Goal: Task Accomplishment & Management: Manage account settings

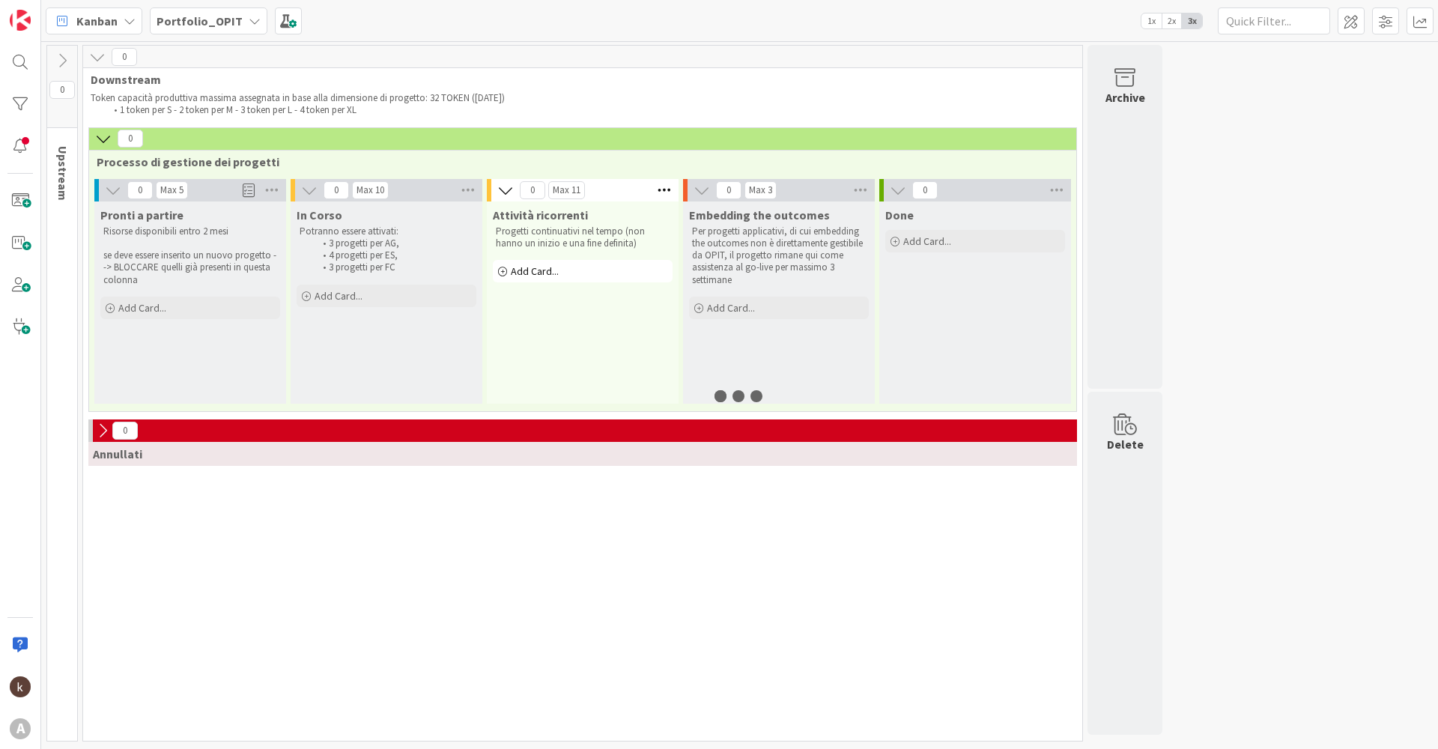
click at [224, 8] on div "Portfolio_OPIT" at bounding box center [209, 20] width 118 height 27
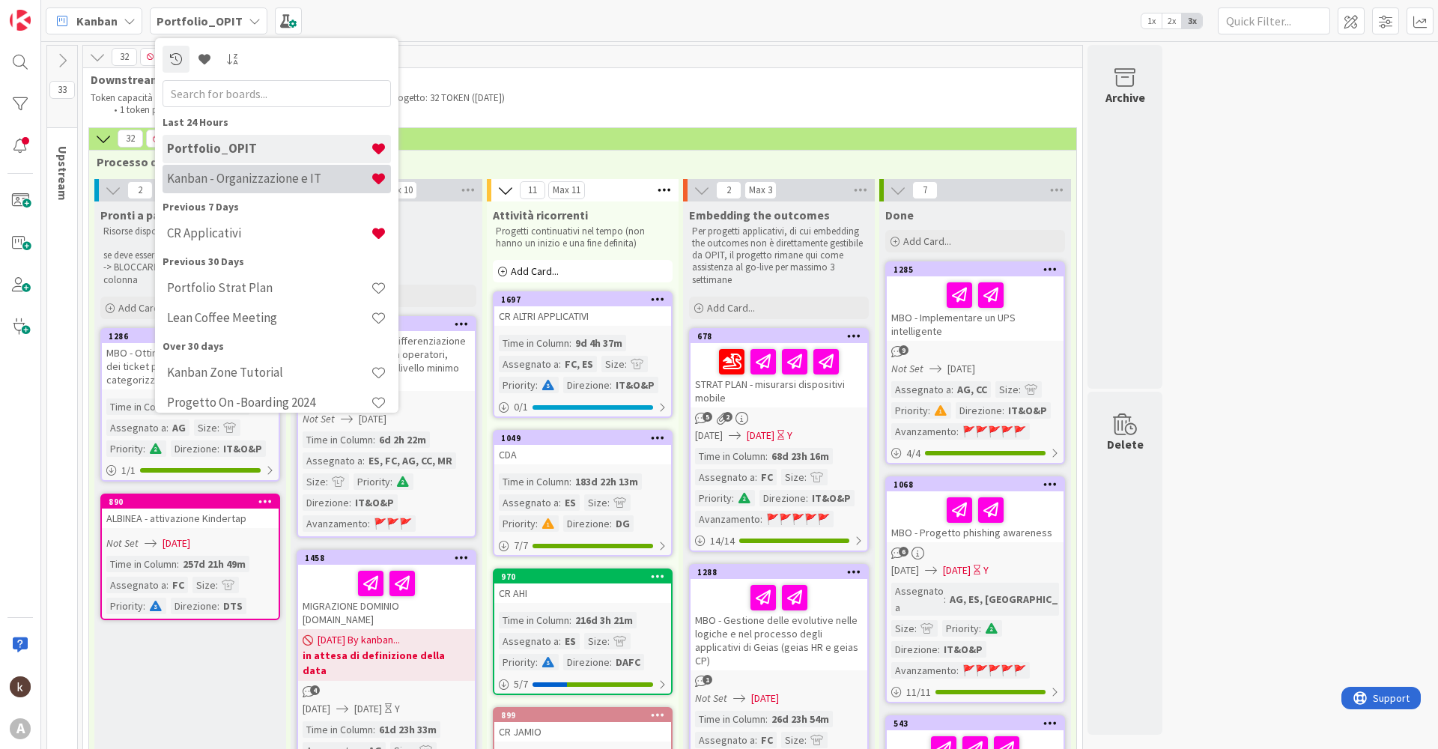
click at [216, 185] on h4 "Kanban - Organizzazione e IT" at bounding box center [269, 178] width 204 height 15
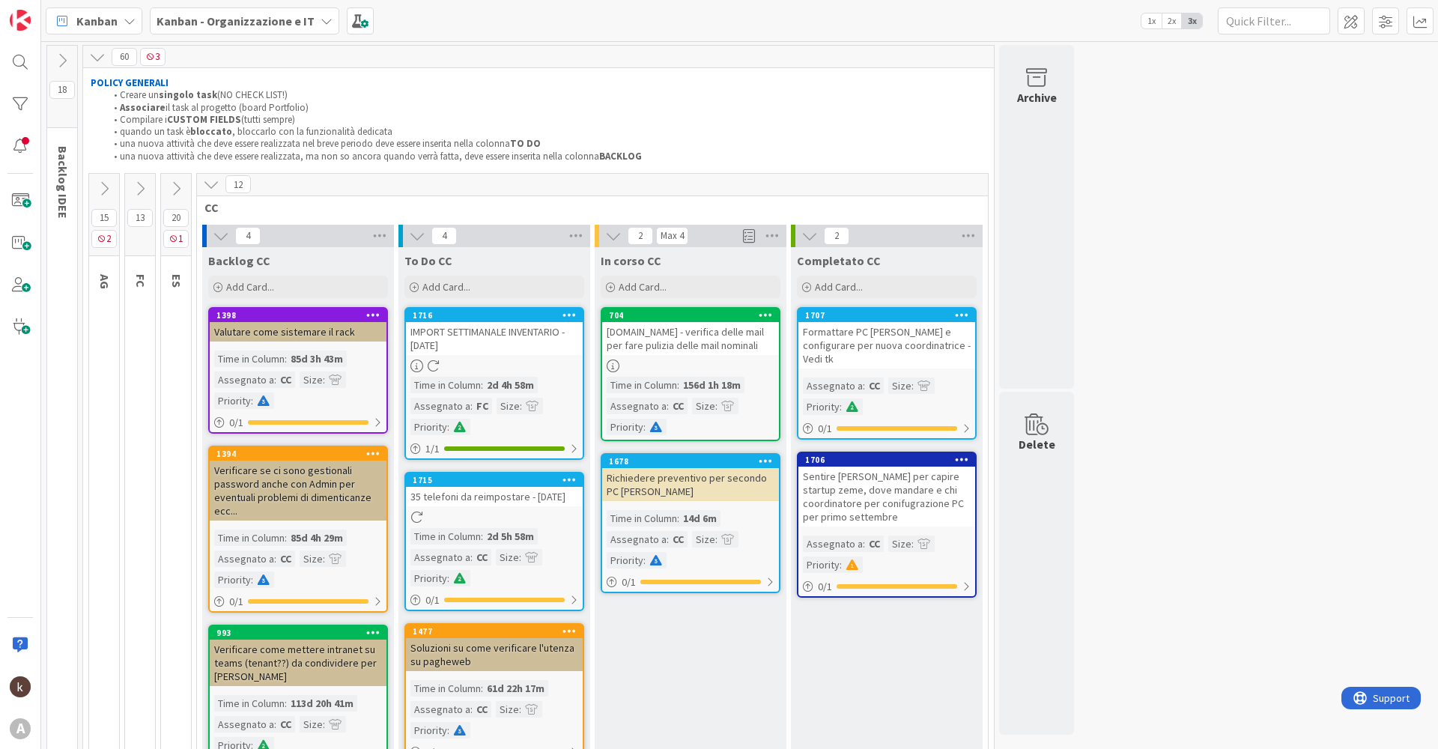
click at [201, 188] on div "12" at bounding box center [592, 185] width 791 height 22
click at [108, 186] on icon at bounding box center [104, 189] width 16 height 16
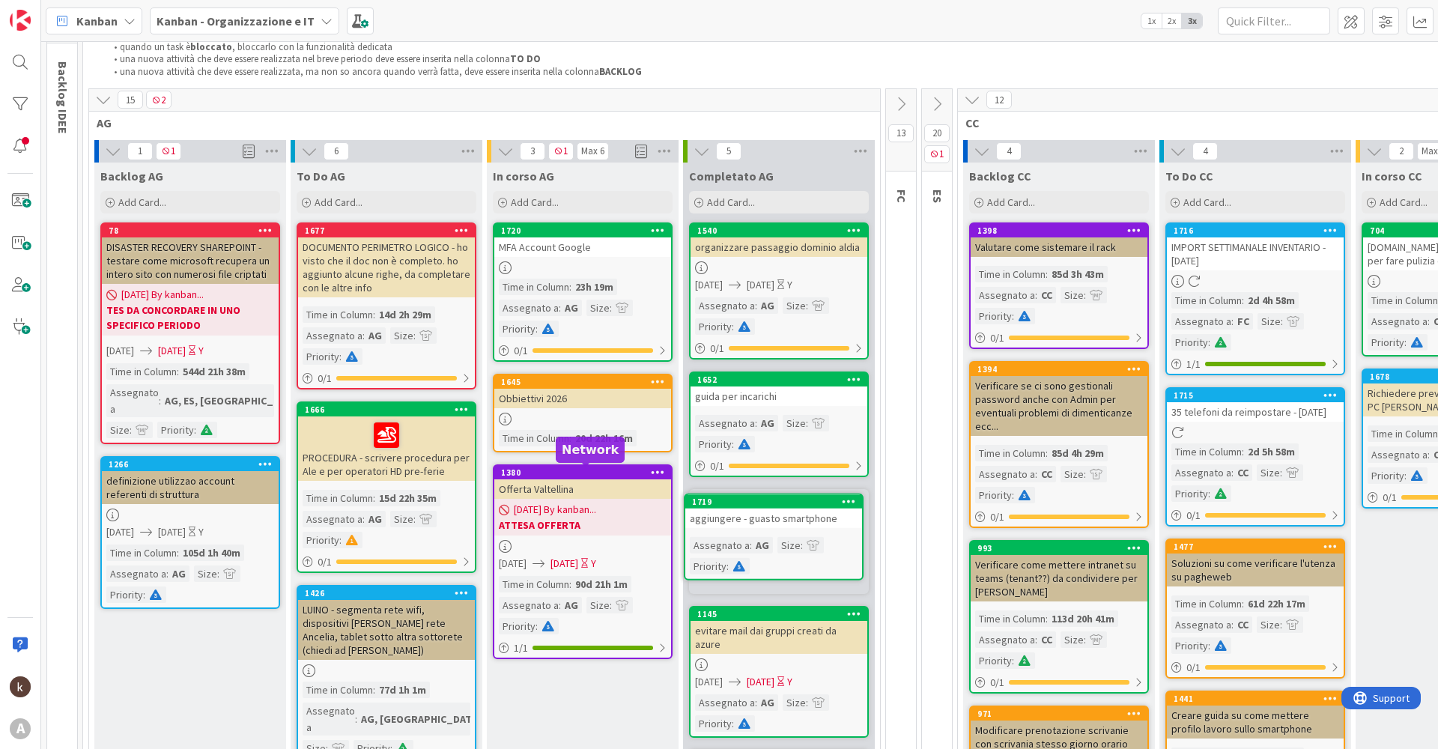
scroll to position [96, 0]
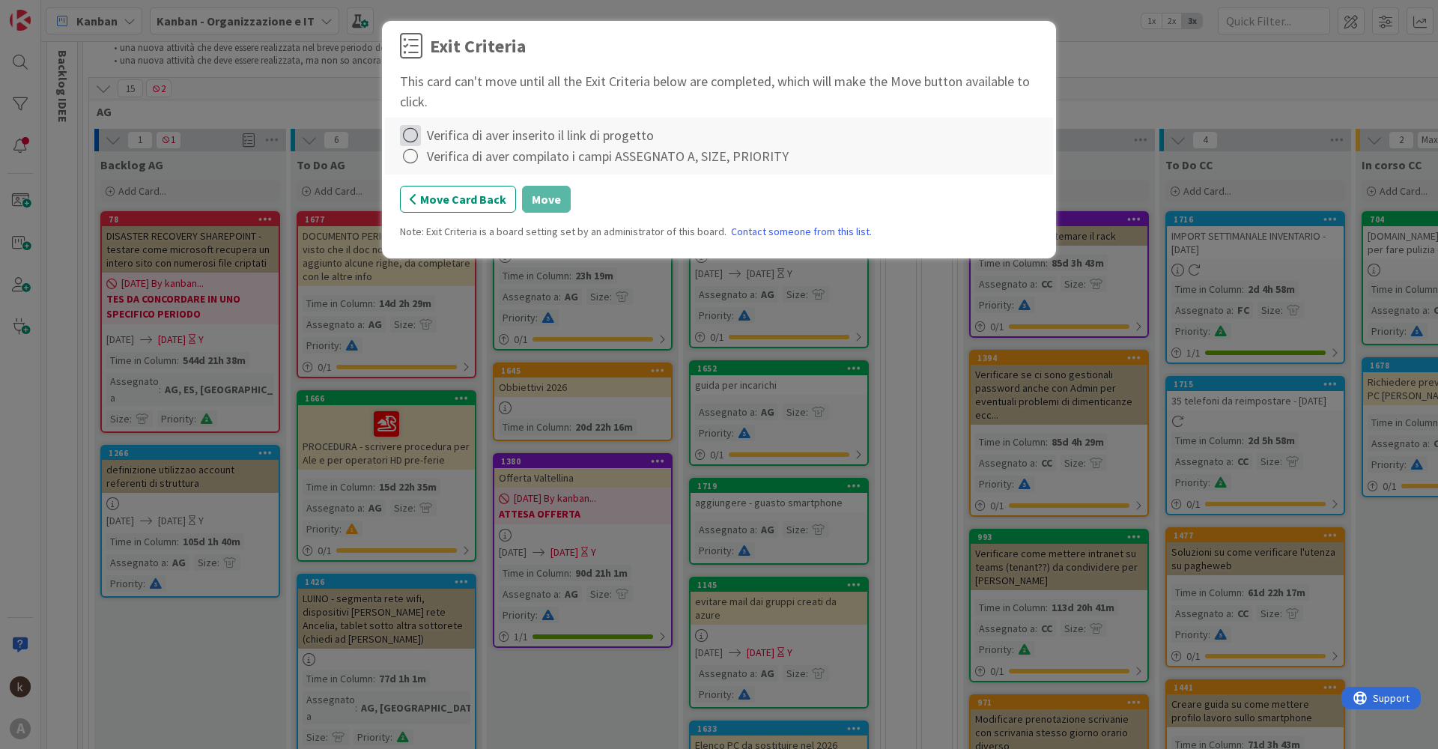
click at [403, 139] on icon at bounding box center [410, 135] width 21 height 21
click at [953, 193] on div "Move Card Back Move" at bounding box center [719, 199] width 638 height 27
click at [443, 205] on button "Move Card Back" at bounding box center [458, 199] width 116 height 27
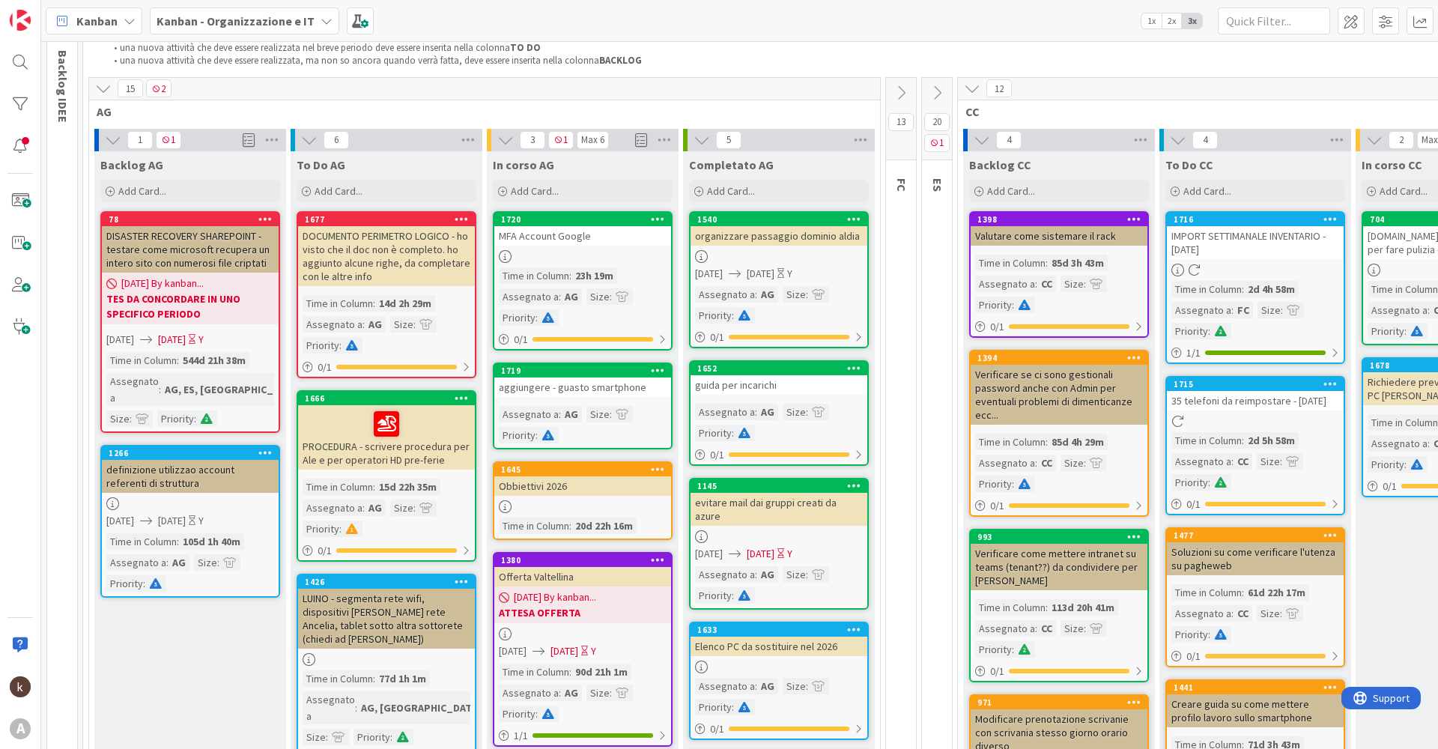
click at [582, 399] on link "1719 aggiungere - guasto smartphone Assegnato a : AG Size : Priority :" at bounding box center [583, 406] width 180 height 87
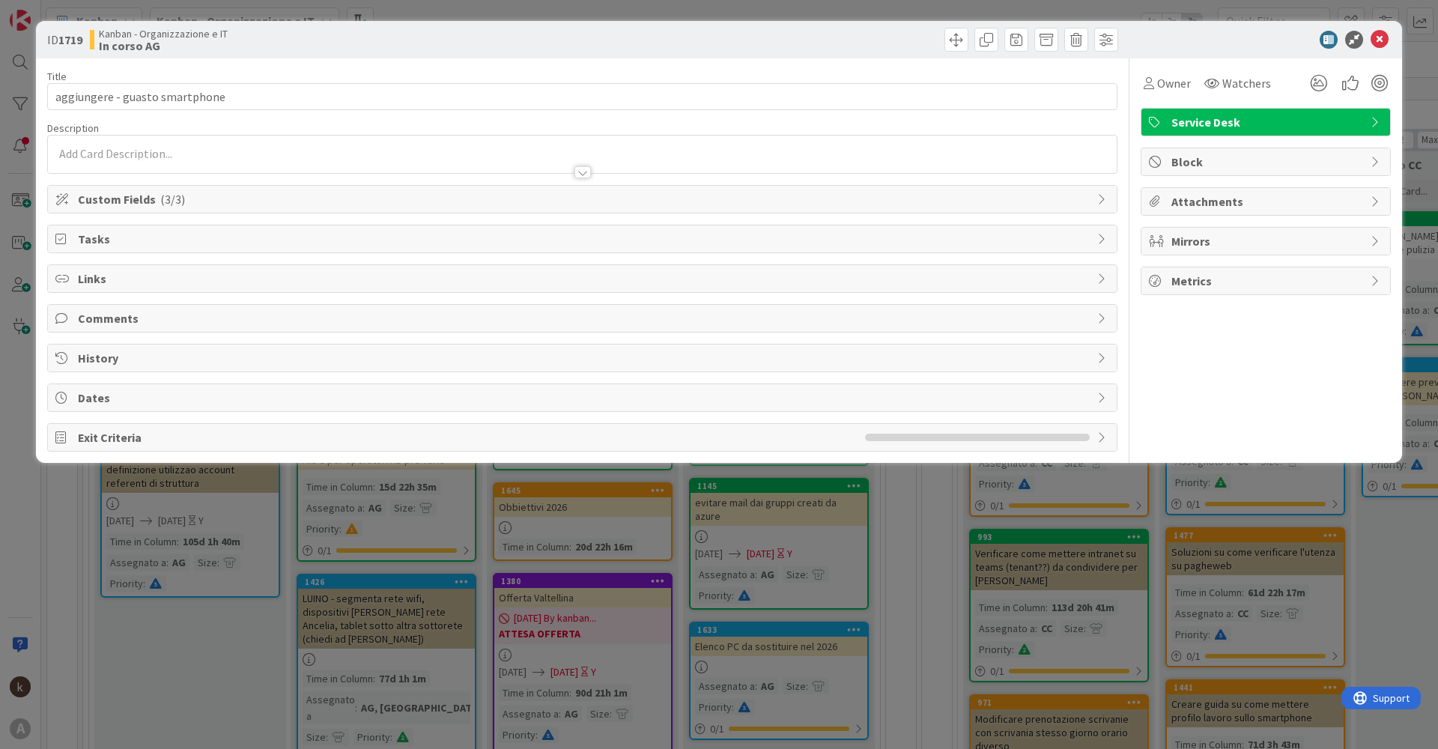
click at [132, 282] on span "Links" at bounding box center [584, 279] width 1012 height 18
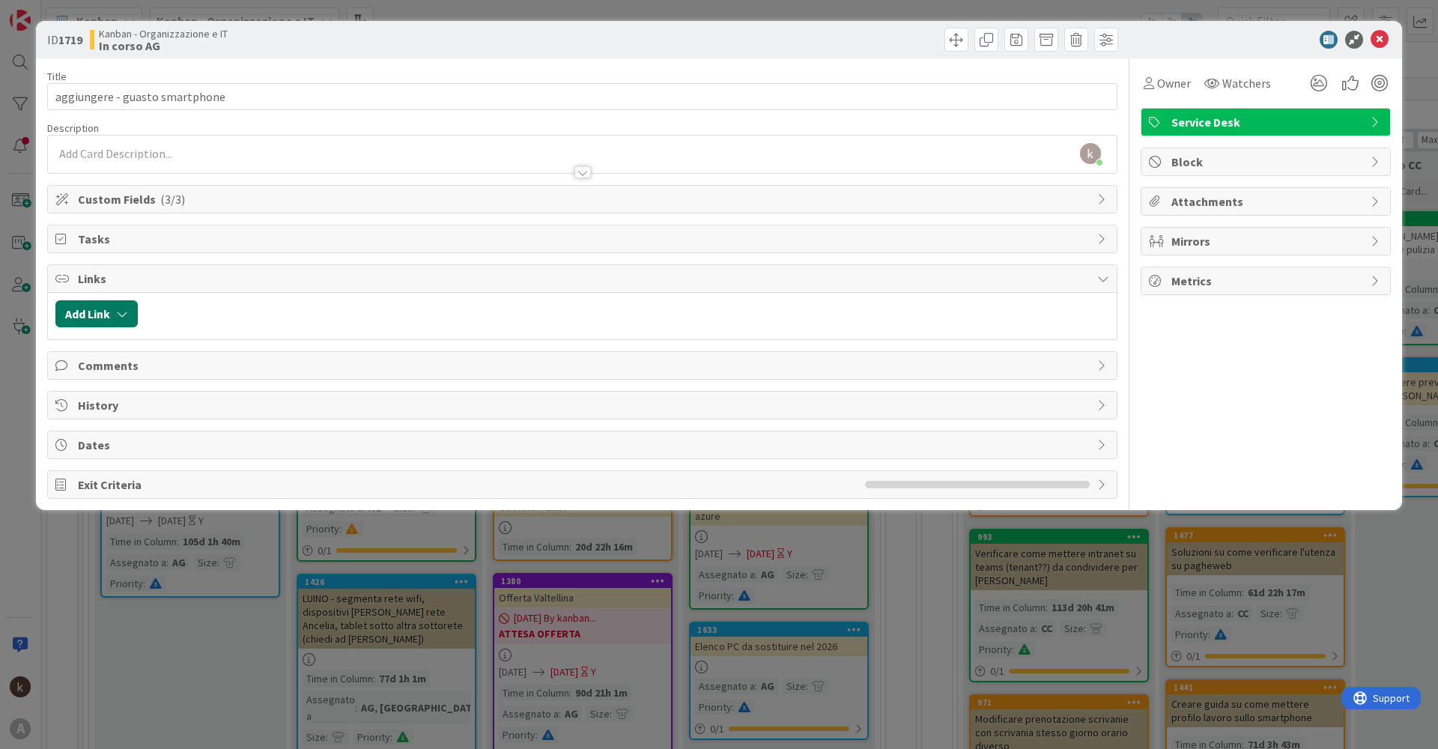
click at [110, 320] on button "Add Link" at bounding box center [96, 313] width 82 height 27
click at [242, 414] on div "Current Board" at bounding box center [168, 406] width 210 height 27
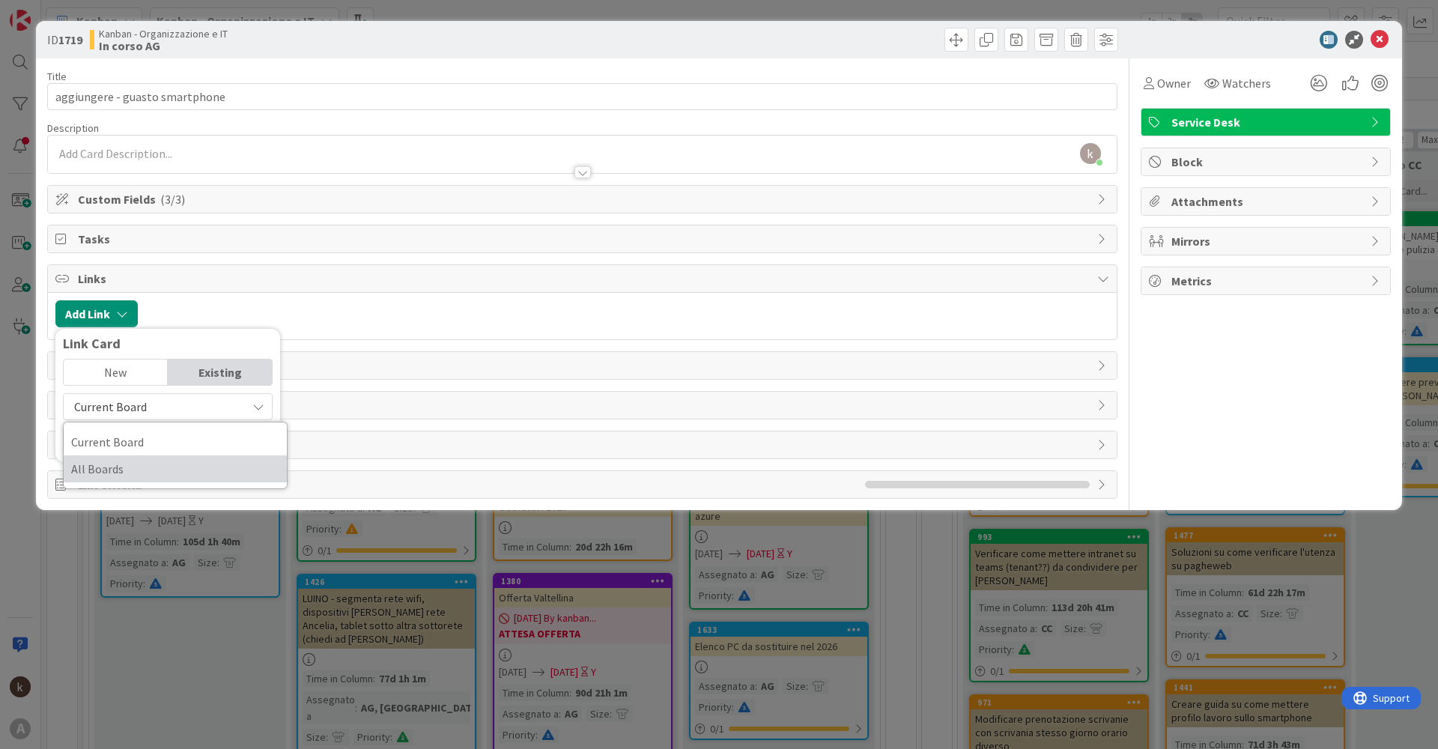
click at [128, 464] on span "All Boards" at bounding box center [175, 469] width 208 height 22
click at [208, 440] on input "text" at bounding box center [168, 441] width 210 height 27
type input "t"
type input "a"
type input "2"
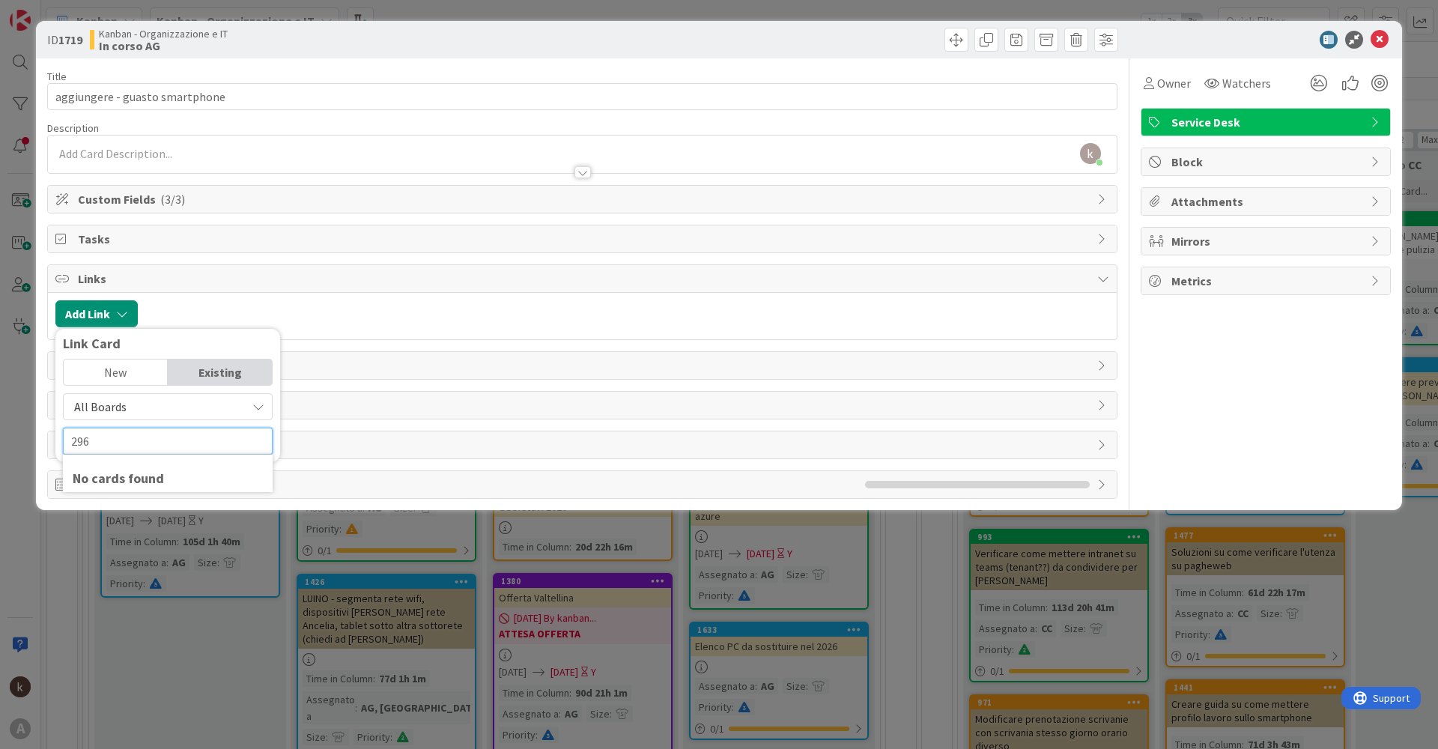
type input "296"
click at [196, 368] on div "Existing" at bounding box center [220, 372] width 104 height 25
click at [130, 373] on div "New" at bounding box center [116, 372] width 104 height 25
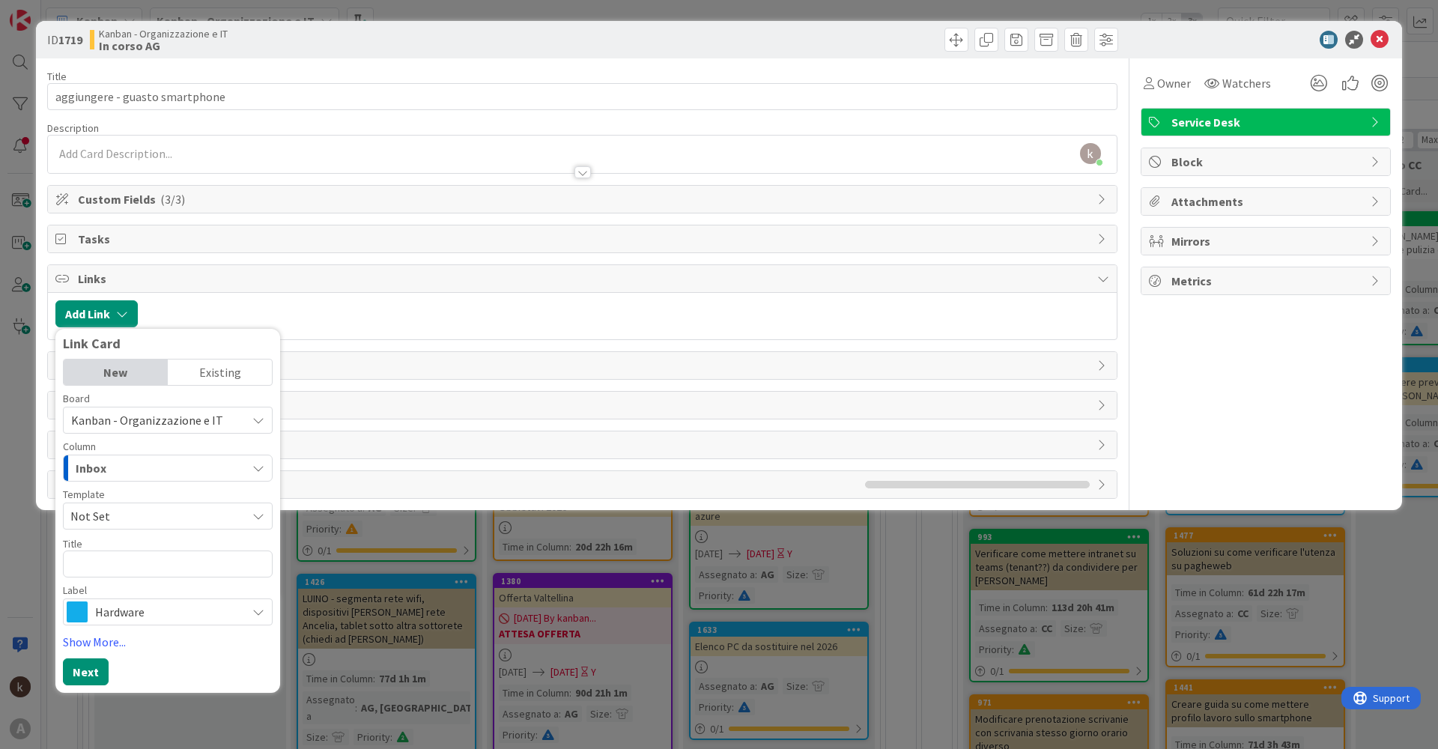
click at [115, 374] on div "New" at bounding box center [116, 372] width 104 height 25
click at [238, 368] on div "Existing" at bounding box center [220, 372] width 104 height 25
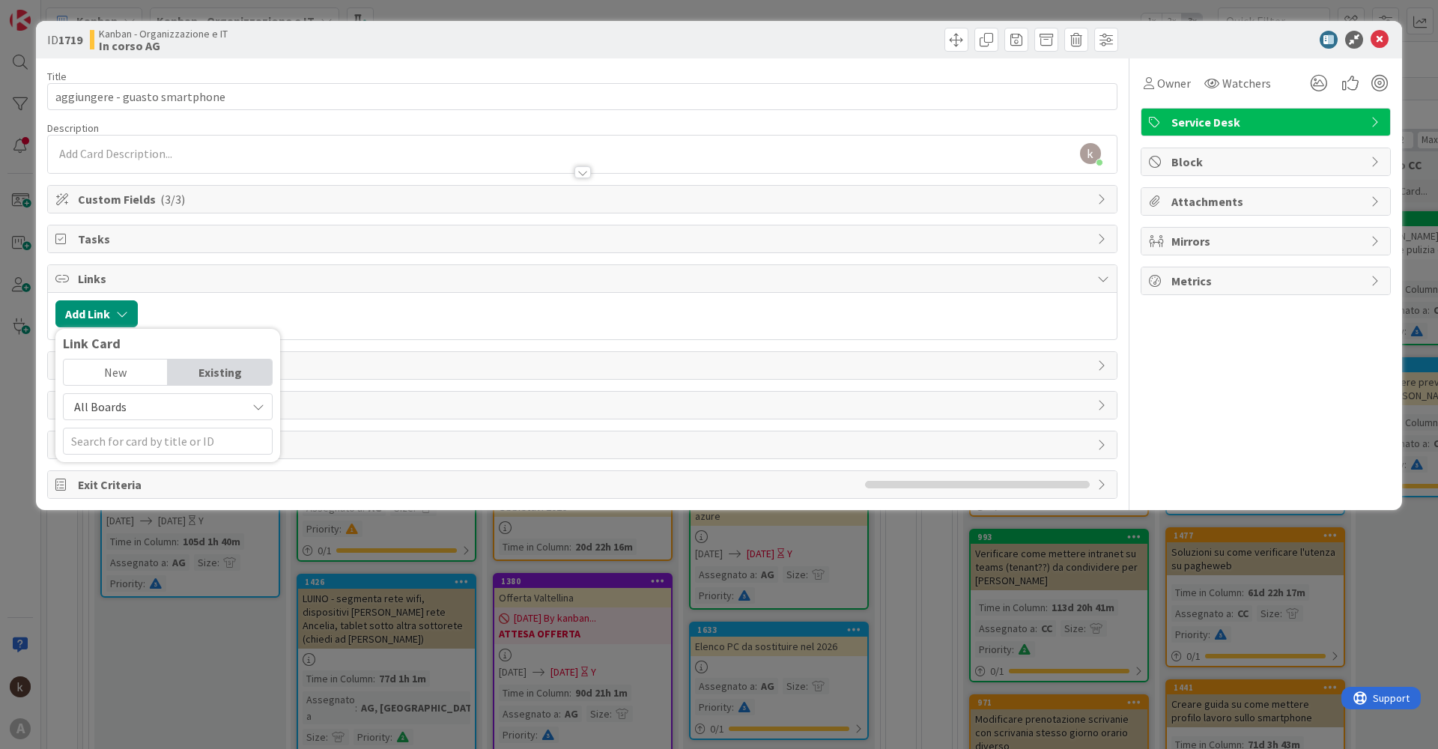
click at [178, 407] on span "All Boards" at bounding box center [155, 406] width 168 height 21
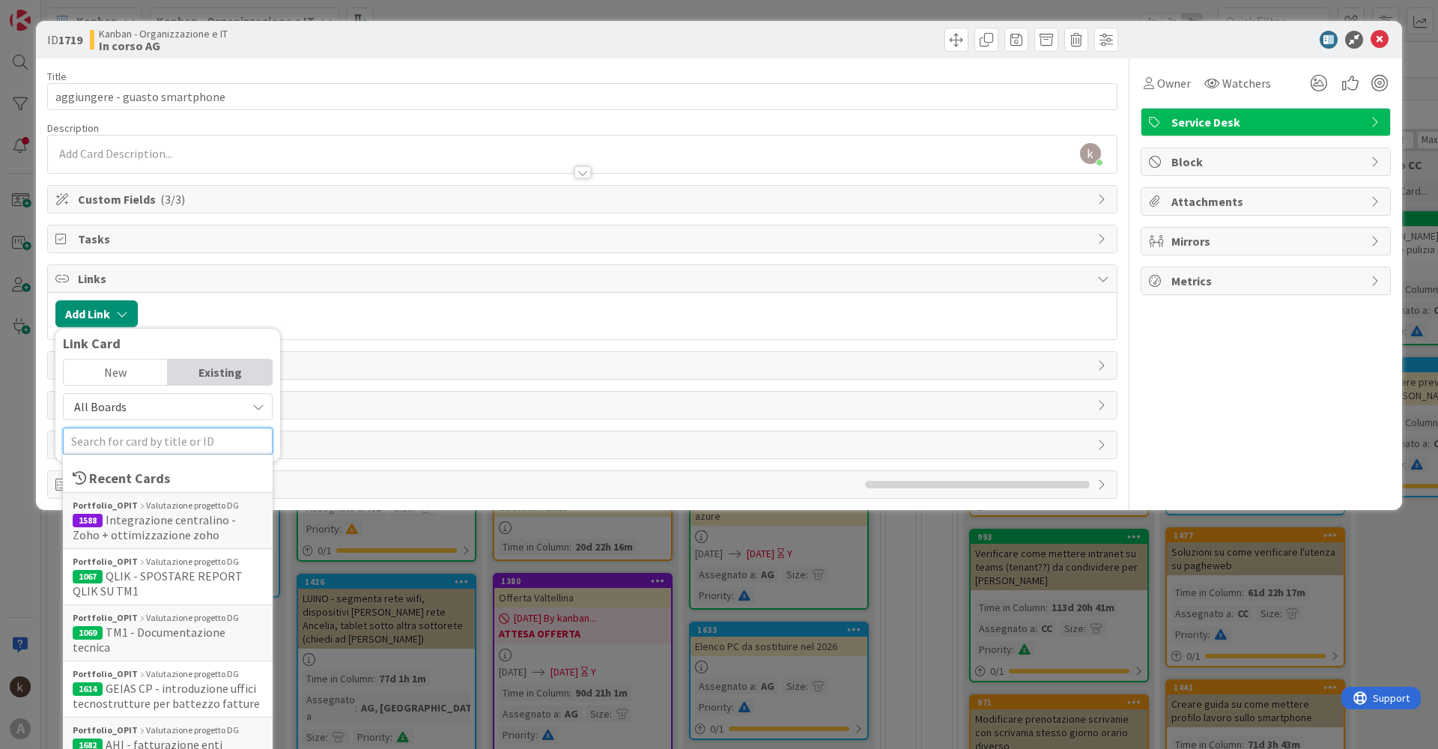
click at [145, 440] on input "text" at bounding box center [168, 441] width 210 height 27
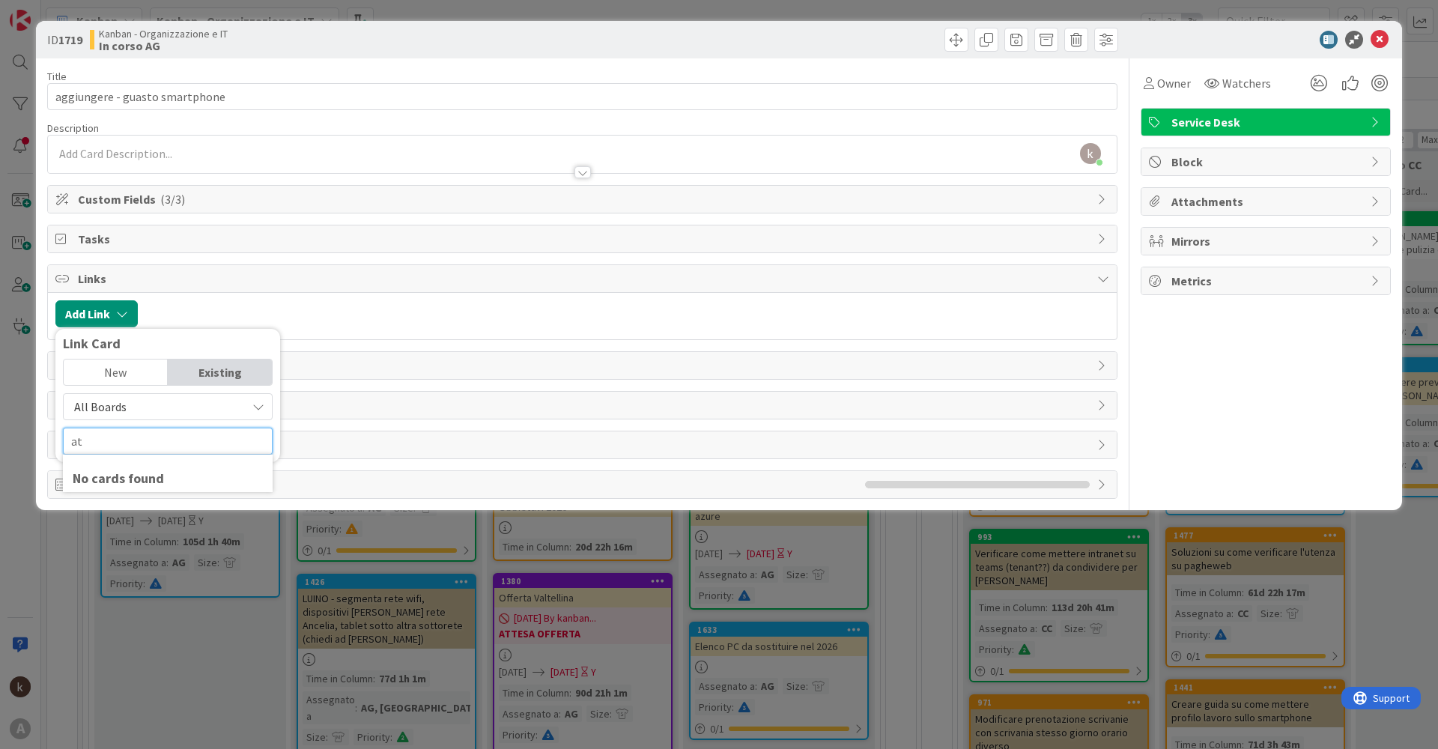
type input "a"
type input "tattiche"
click at [135, 515] on span "Attività" at bounding box center [126, 519] width 40 height 15
click at [151, 408] on span "Select..." at bounding box center [155, 405] width 63 height 21
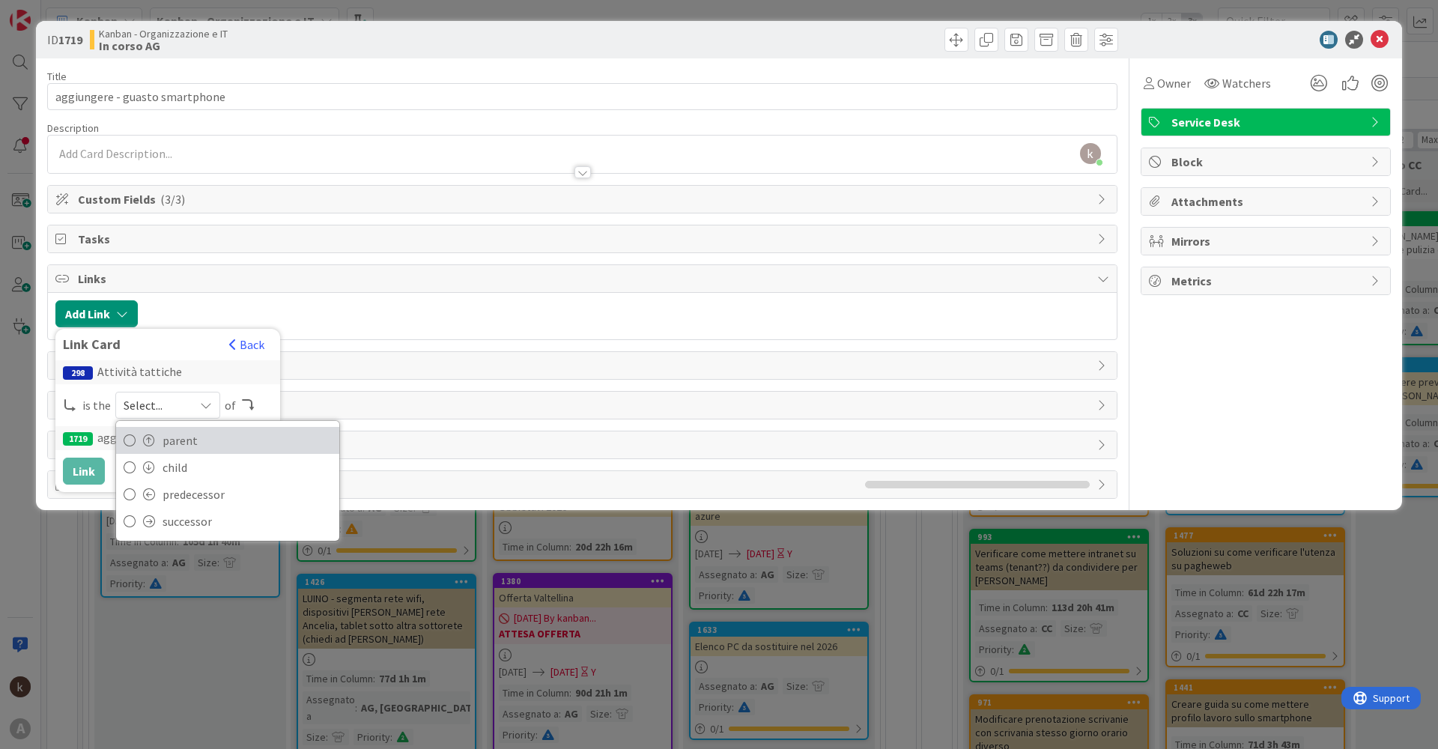
click at [207, 430] on span "parent" at bounding box center [247, 440] width 169 height 22
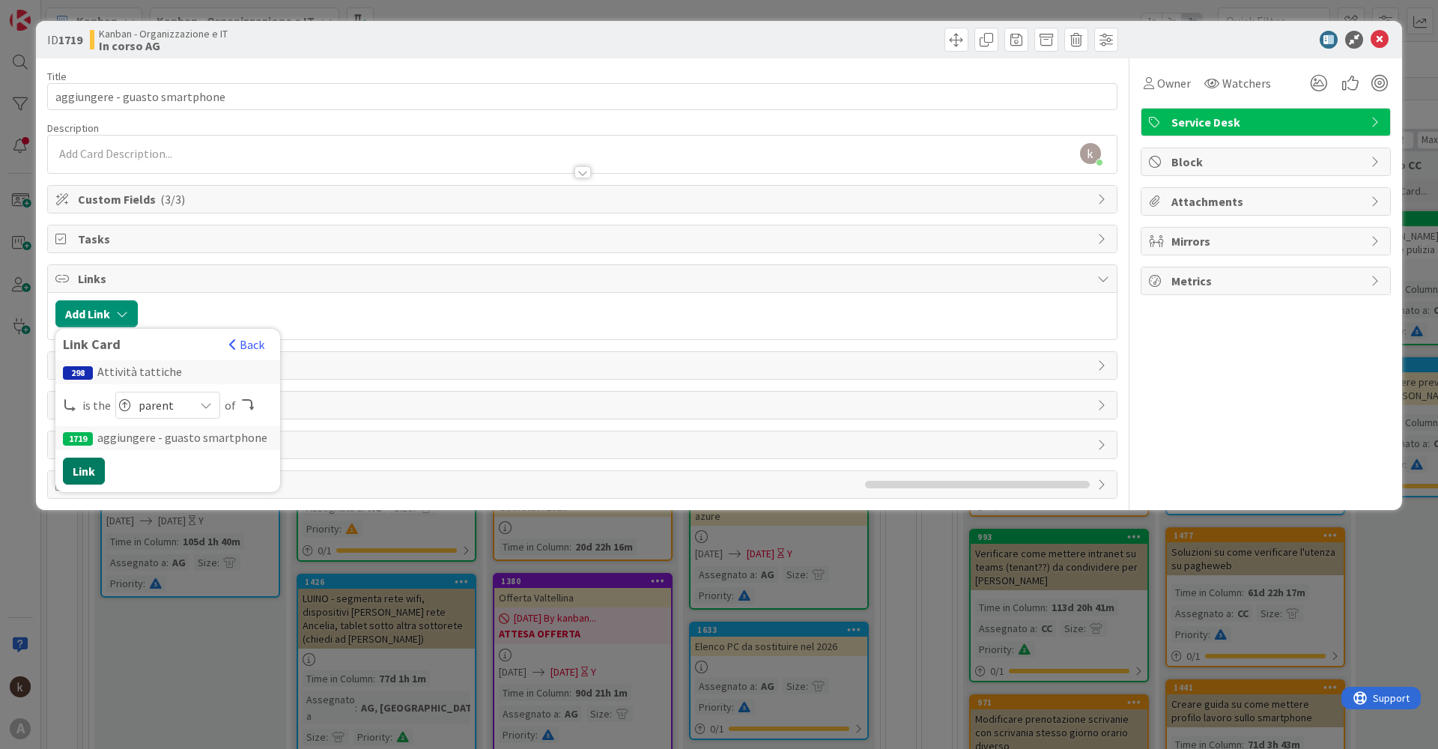
click at [94, 474] on button "Link" at bounding box center [84, 471] width 42 height 27
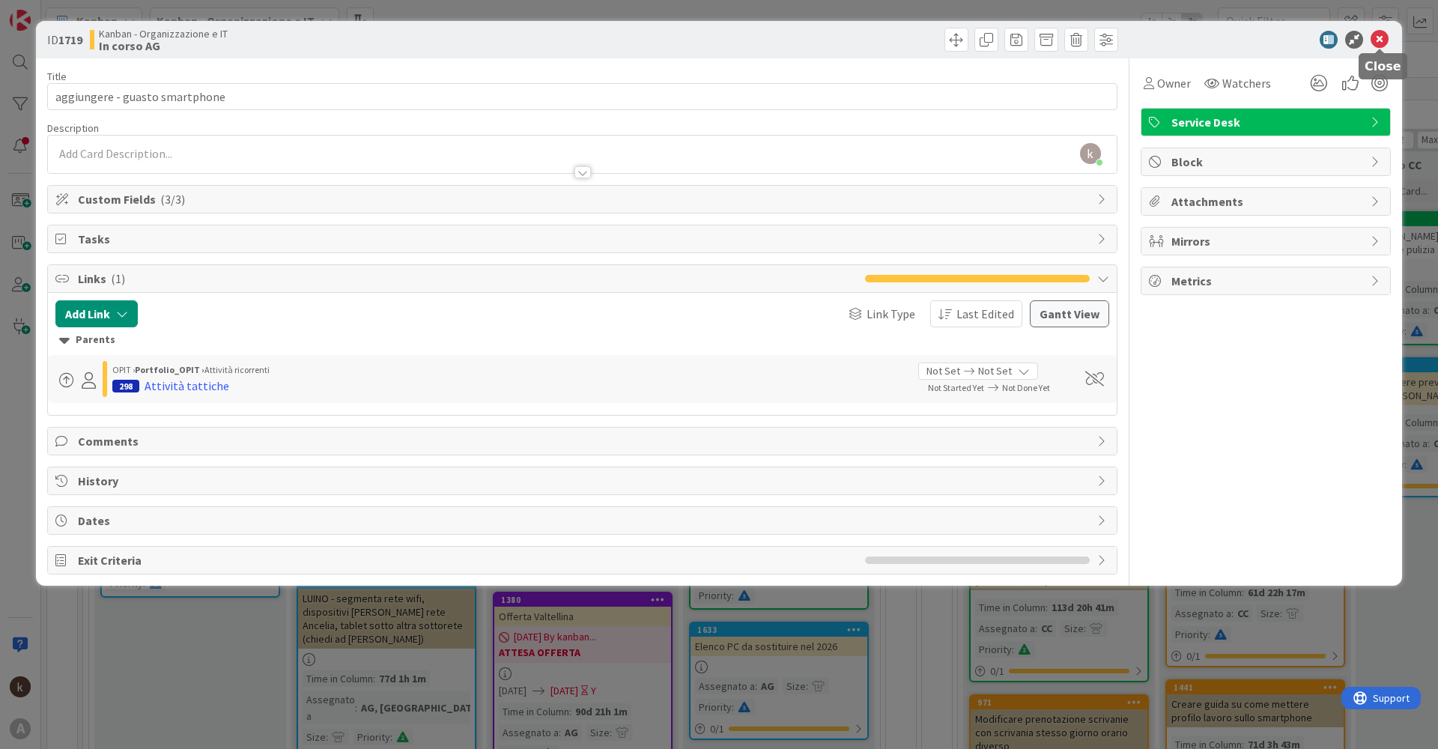
click at [1386, 31] on icon at bounding box center [1380, 40] width 18 height 18
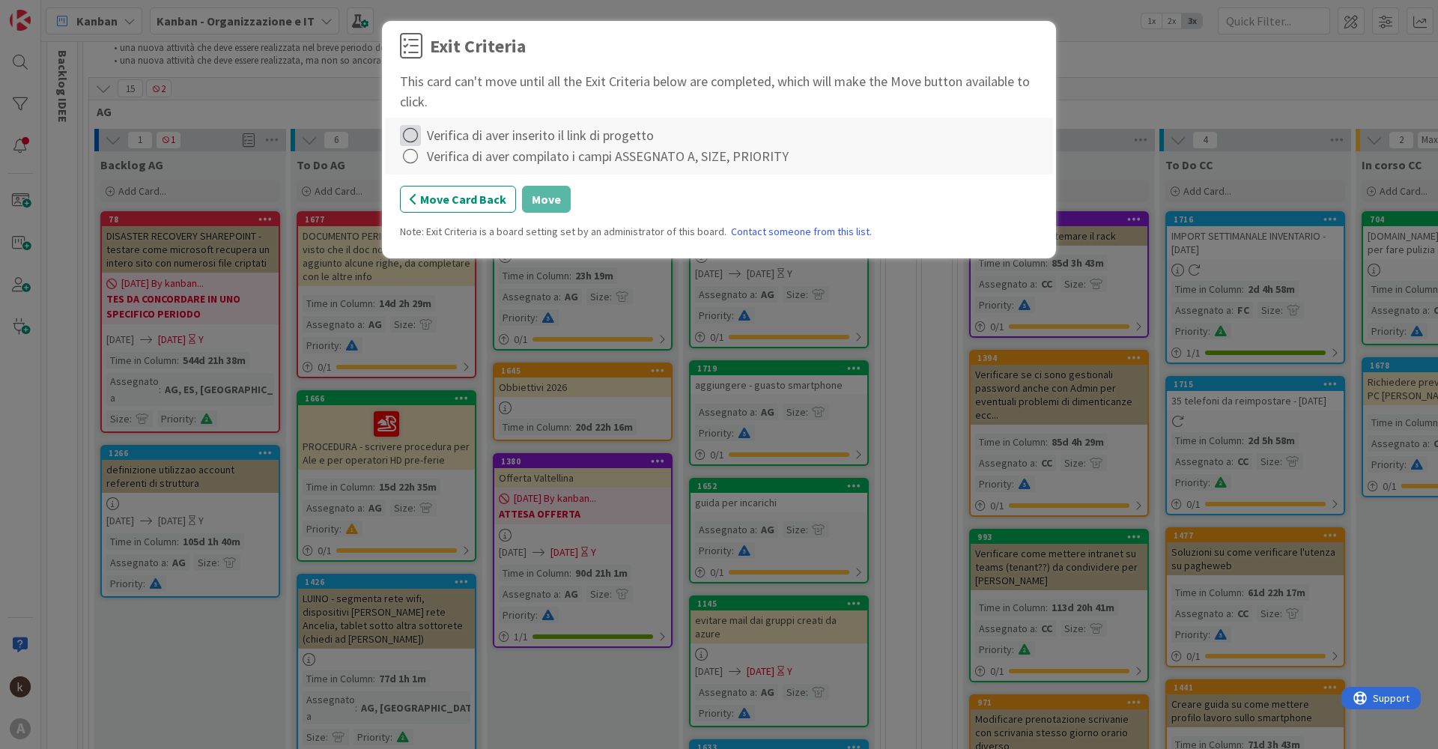
click at [409, 132] on icon at bounding box center [410, 135] width 21 height 21
click at [461, 169] on link "Complete" at bounding box center [493, 166] width 187 height 22
click at [409, 160] on icon at bounding box center [410, 156] width 21 height 21
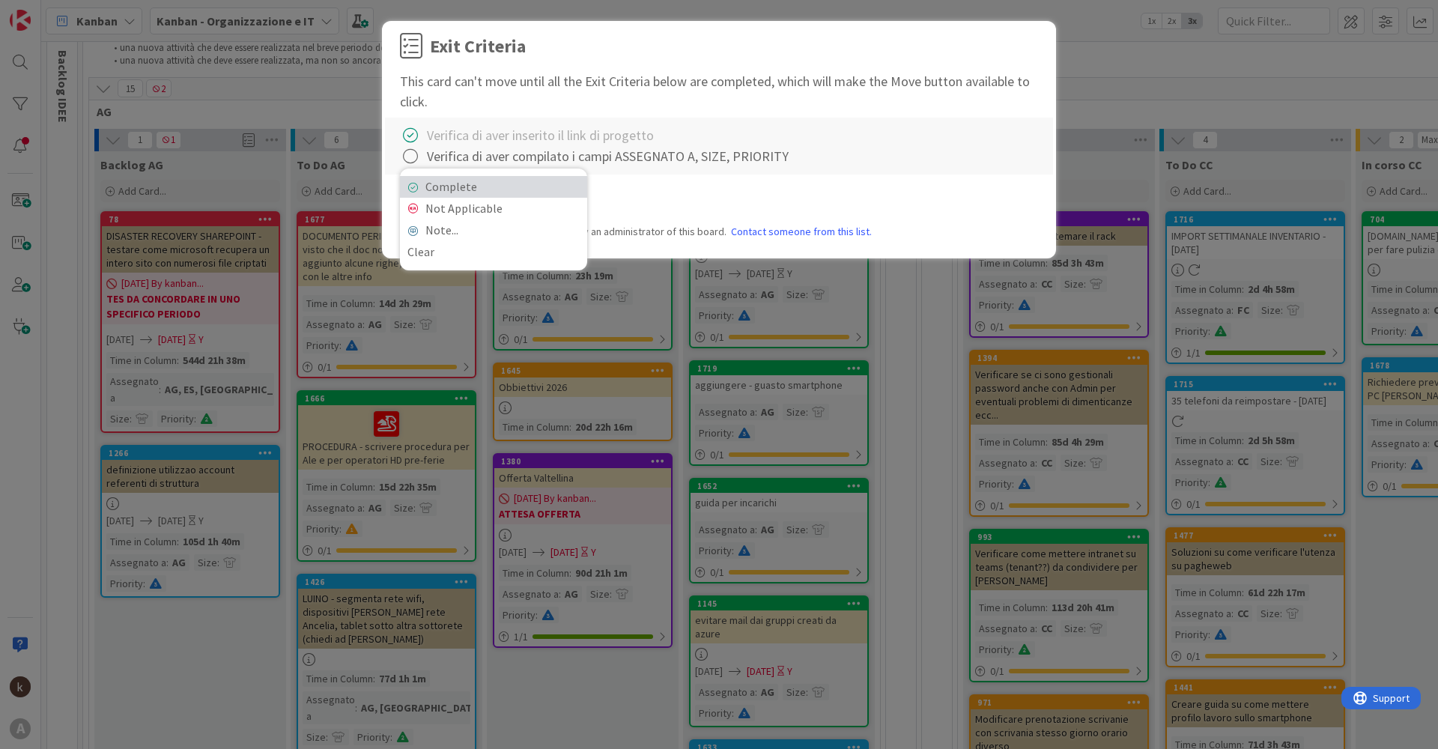
click at [443, 187] on link "Complete" at bounding box center [493, 187] width 187 height 22
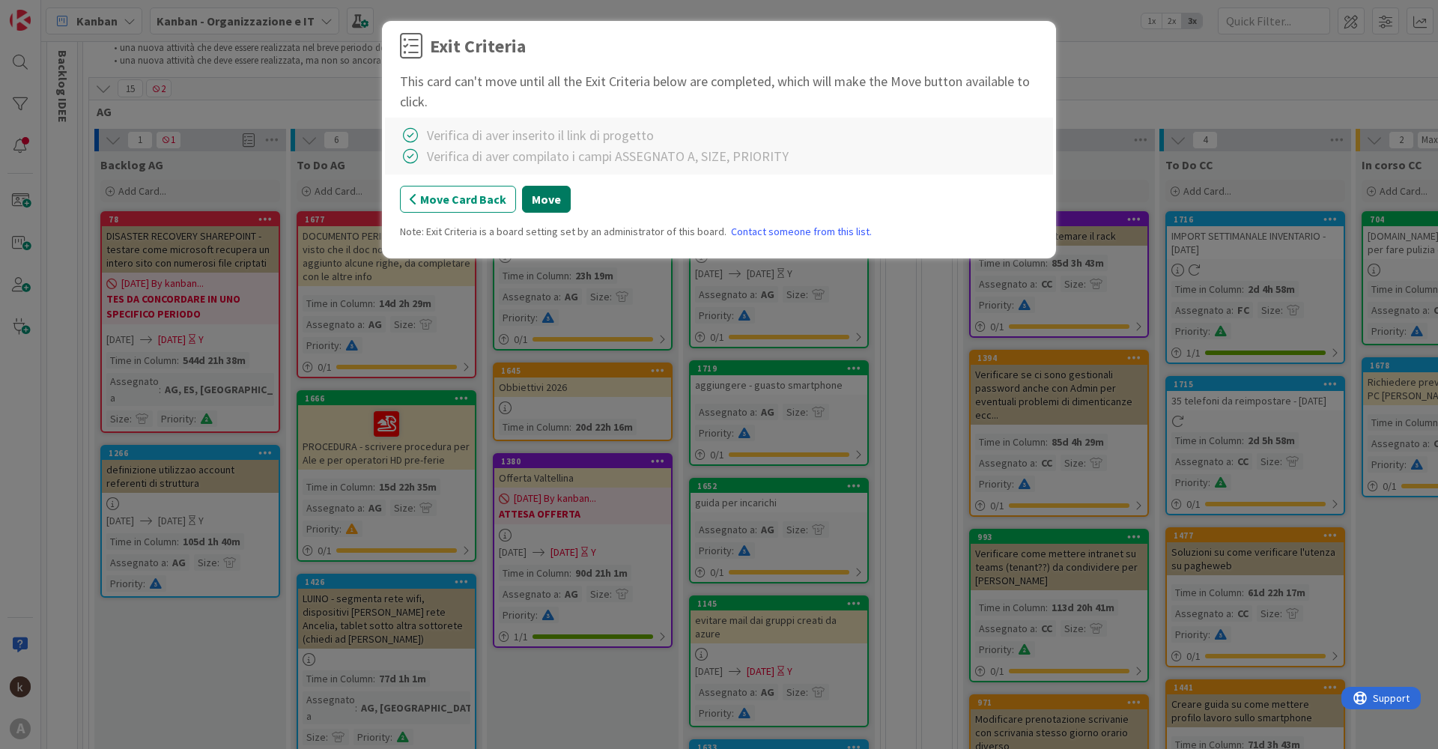
click at [540, 205] on button "Move" at bounding box center [546, 199] width 49 height 27
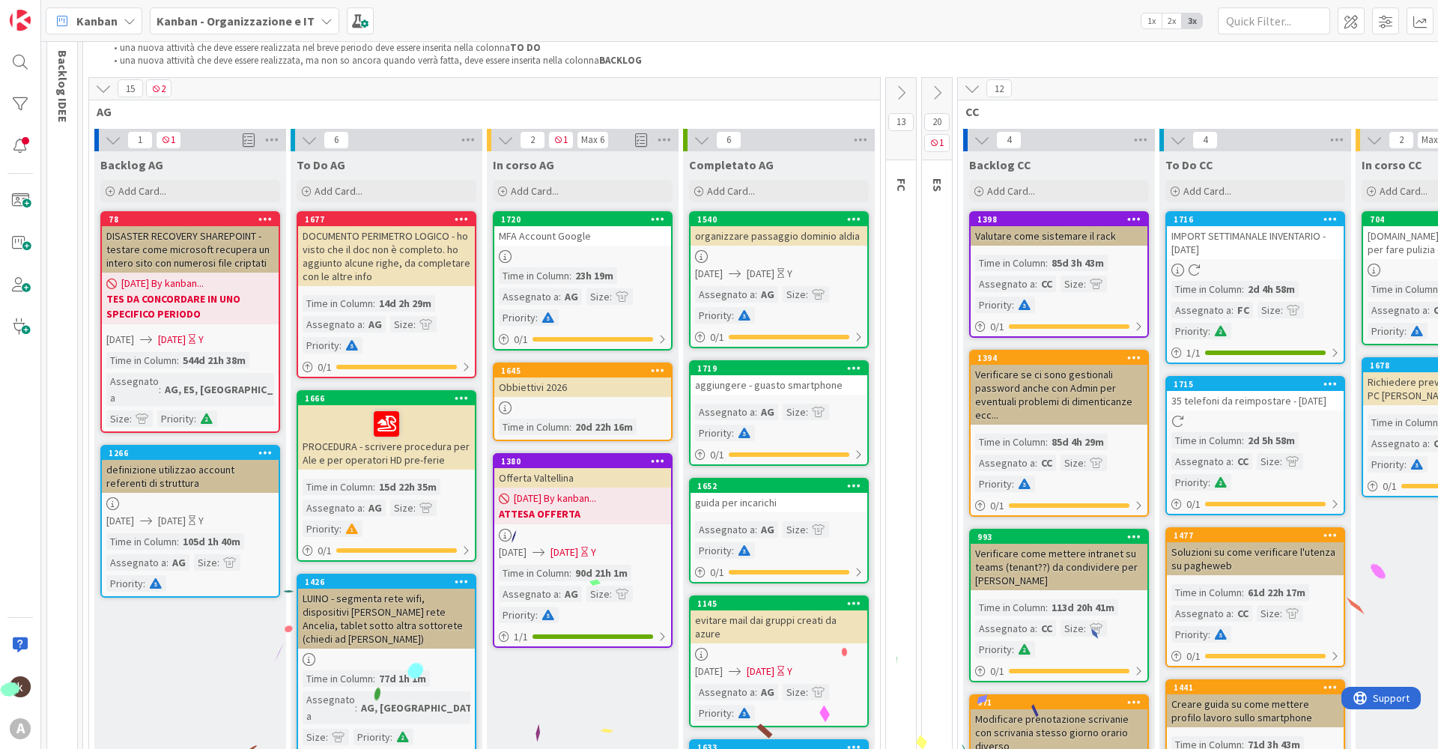
click at [506, 411] on icon at bounding box center [505, 407] width 13 height 13
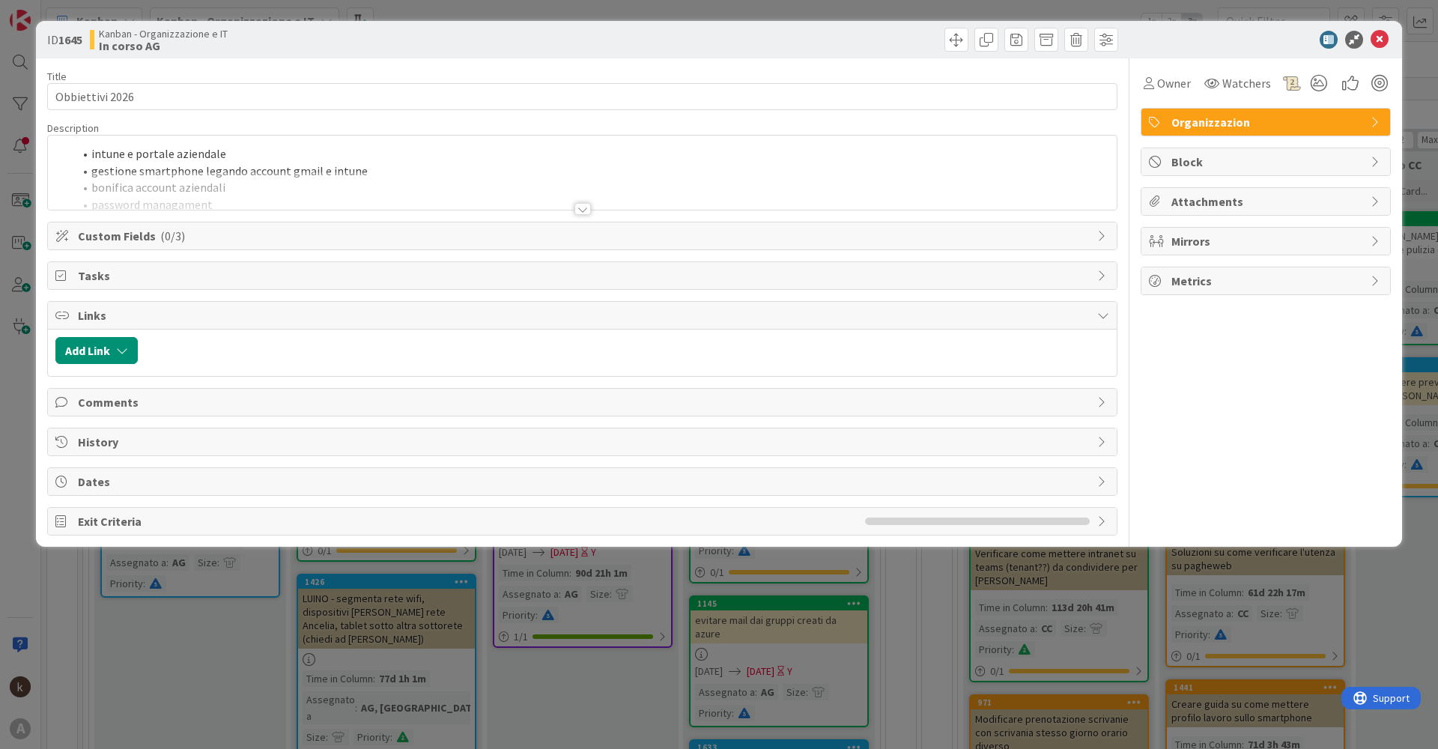
click at [586, 209] on div at bounding box center [582, 209] width 16 height 12
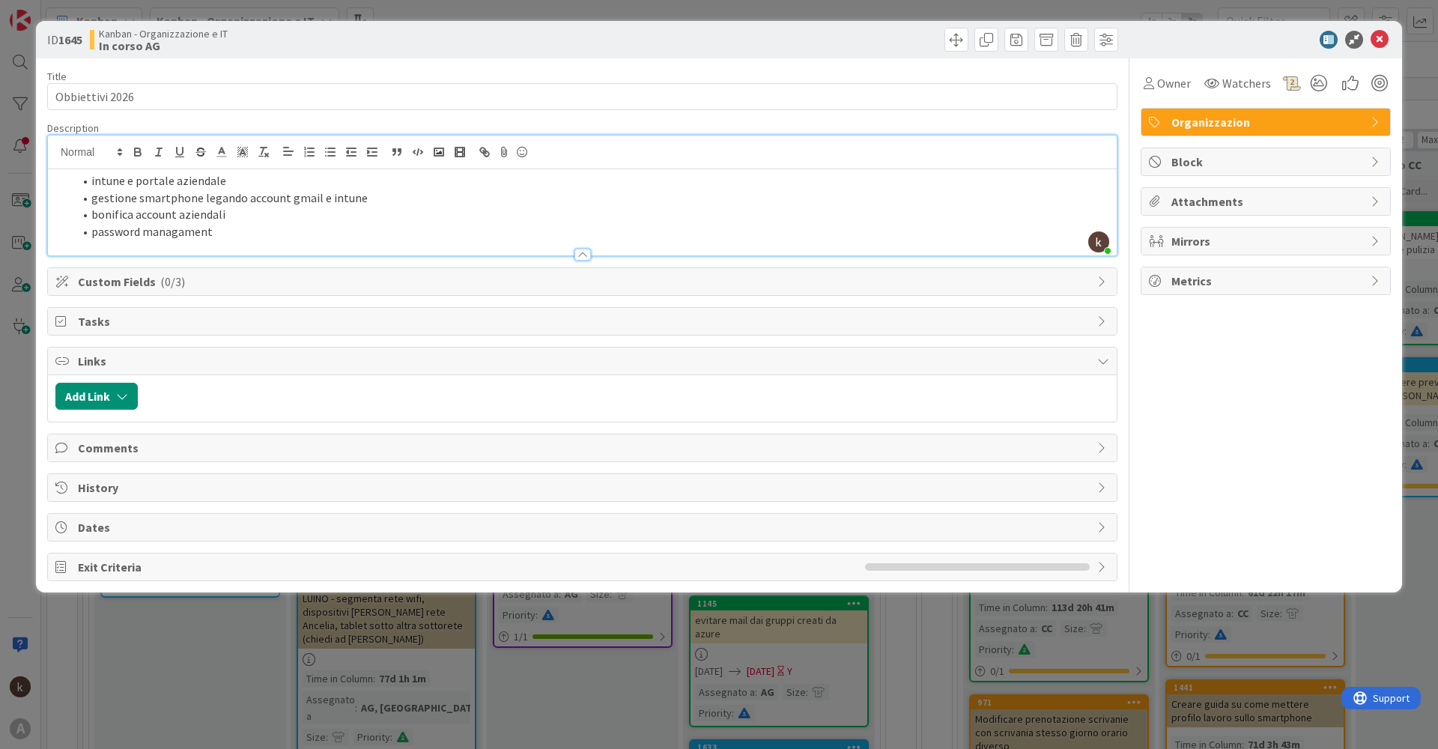
click at [298, 219] on li "bonifica account aziendali" at bounding box center [591, 214] width 1036 height 17
click at [407, 192] on li "gestione smartphone legando account gmail e intune" at bounding box center [591, 197] width 1036 height 17
click at [193, 286] on span "Custom Fields ( 0/3 )" at bounding box center [584, 282] width 1012 height 18
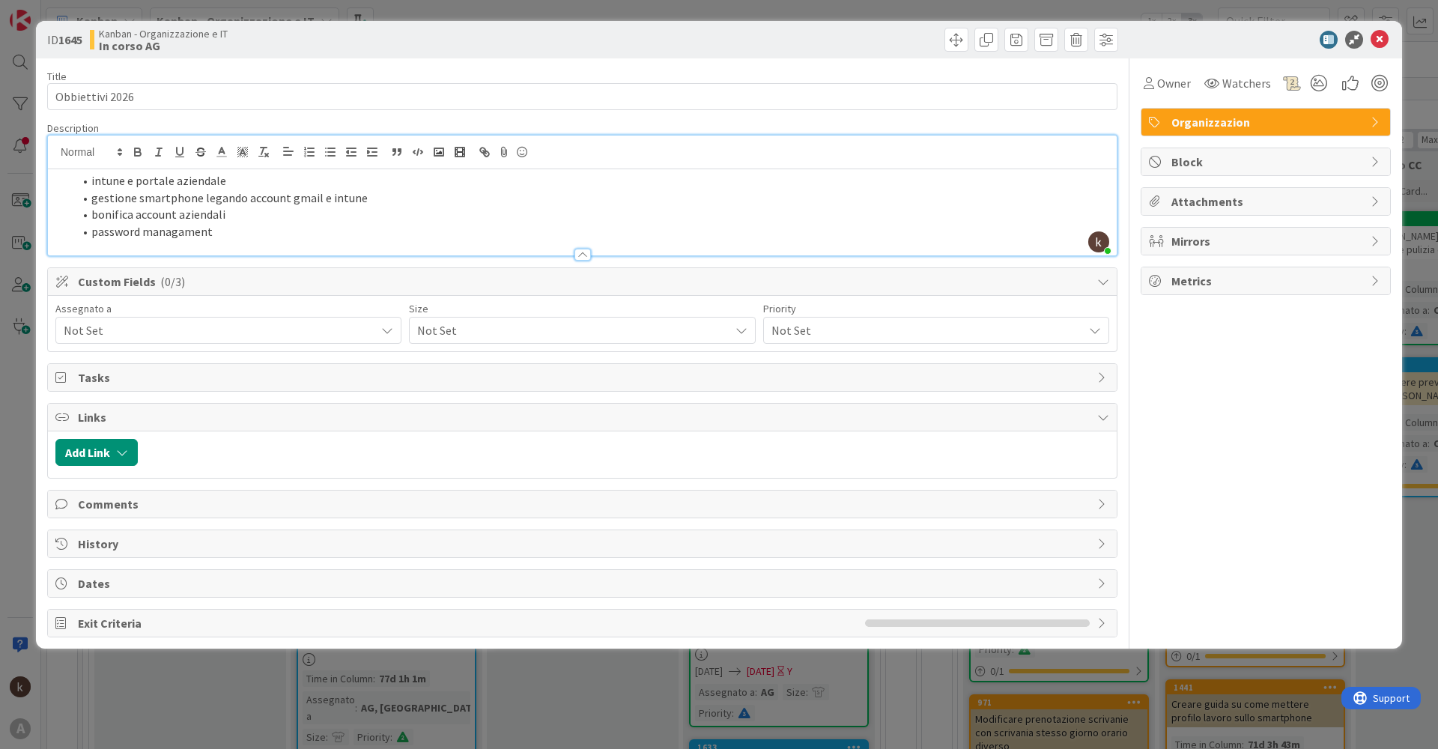
click at [166, 336] on span "Not Set" at bounding box center [220, 330] width 312 height 18
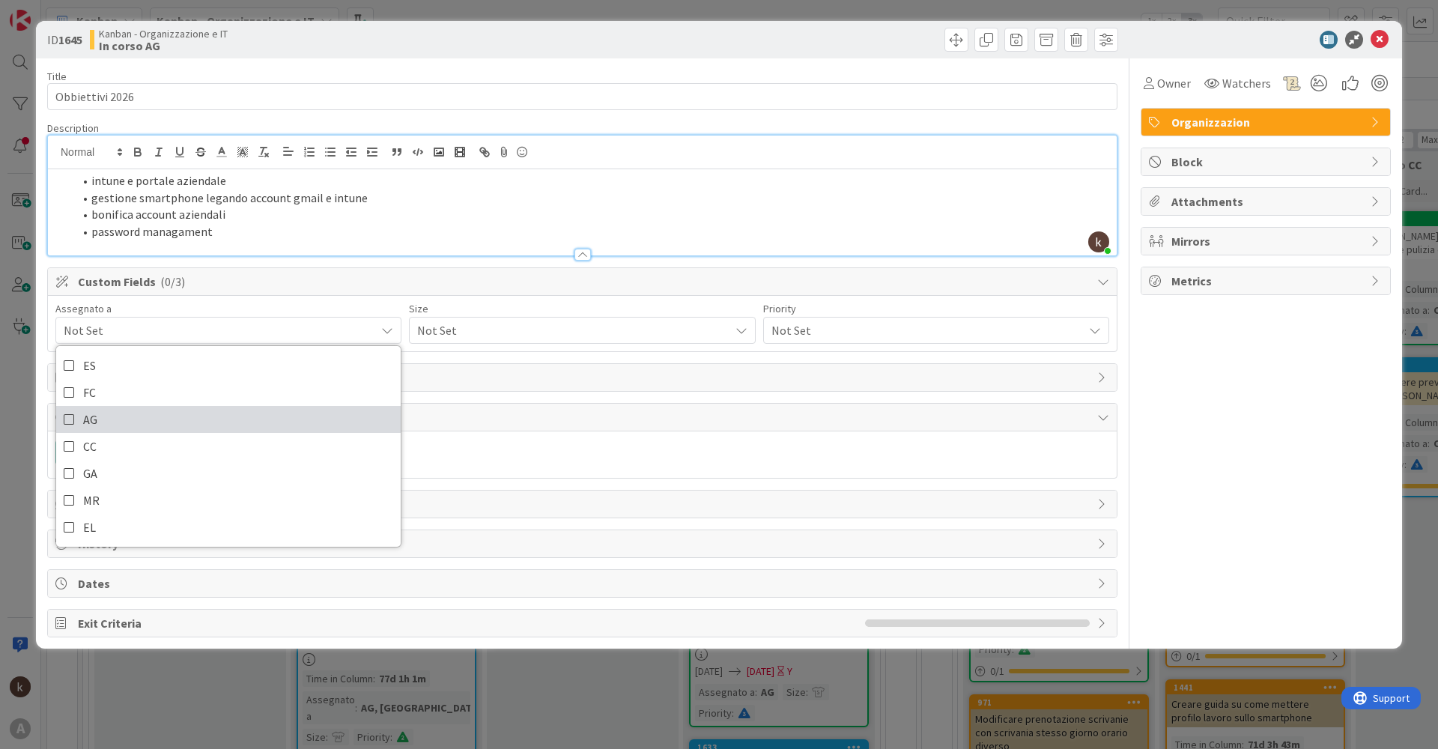
click at [71, 419] on icon at bounding box center [70, 419] width 12 height 22
click at [447, 336] on span "Not Set" at bounding box center [569, 330] width 304 height 21
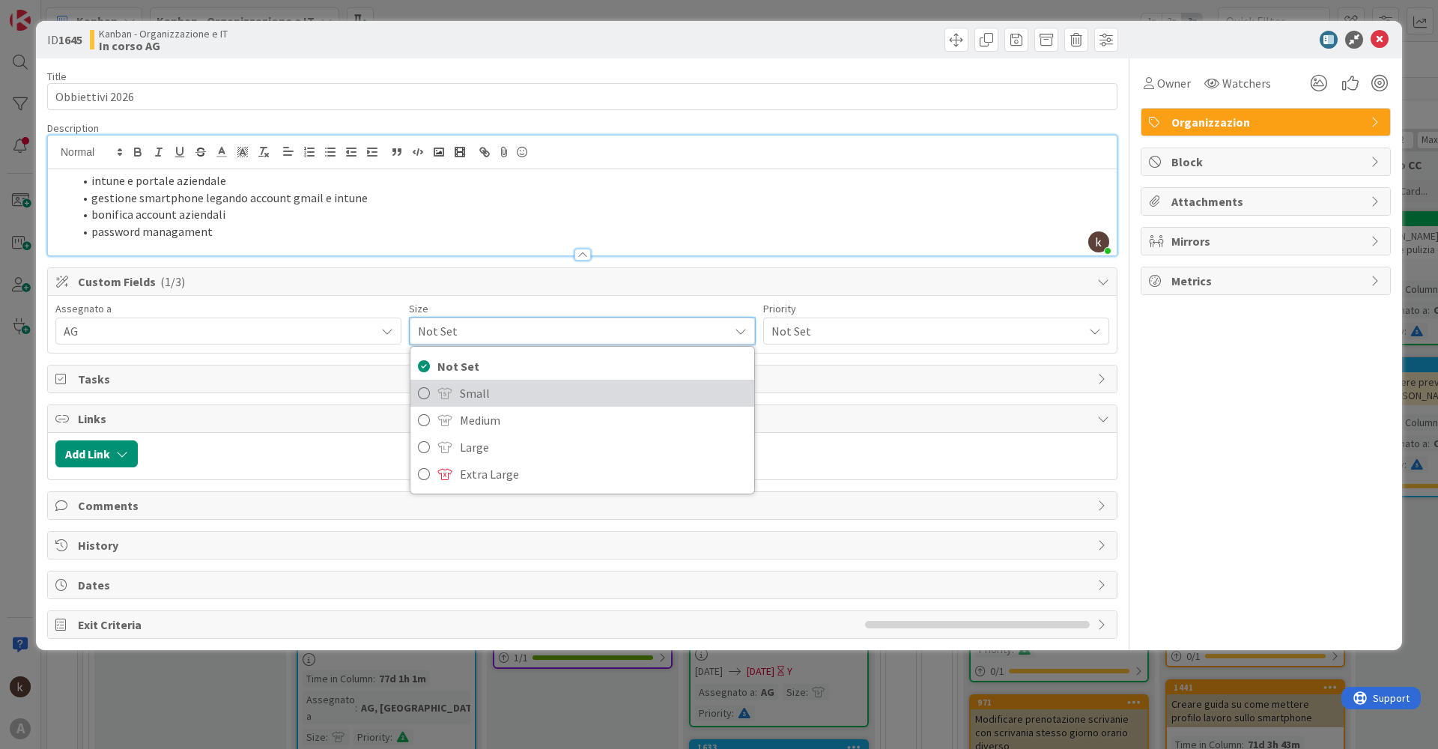
click at [527, 389] on span "Small" at bounding box center [603, 393] width 286 height 22
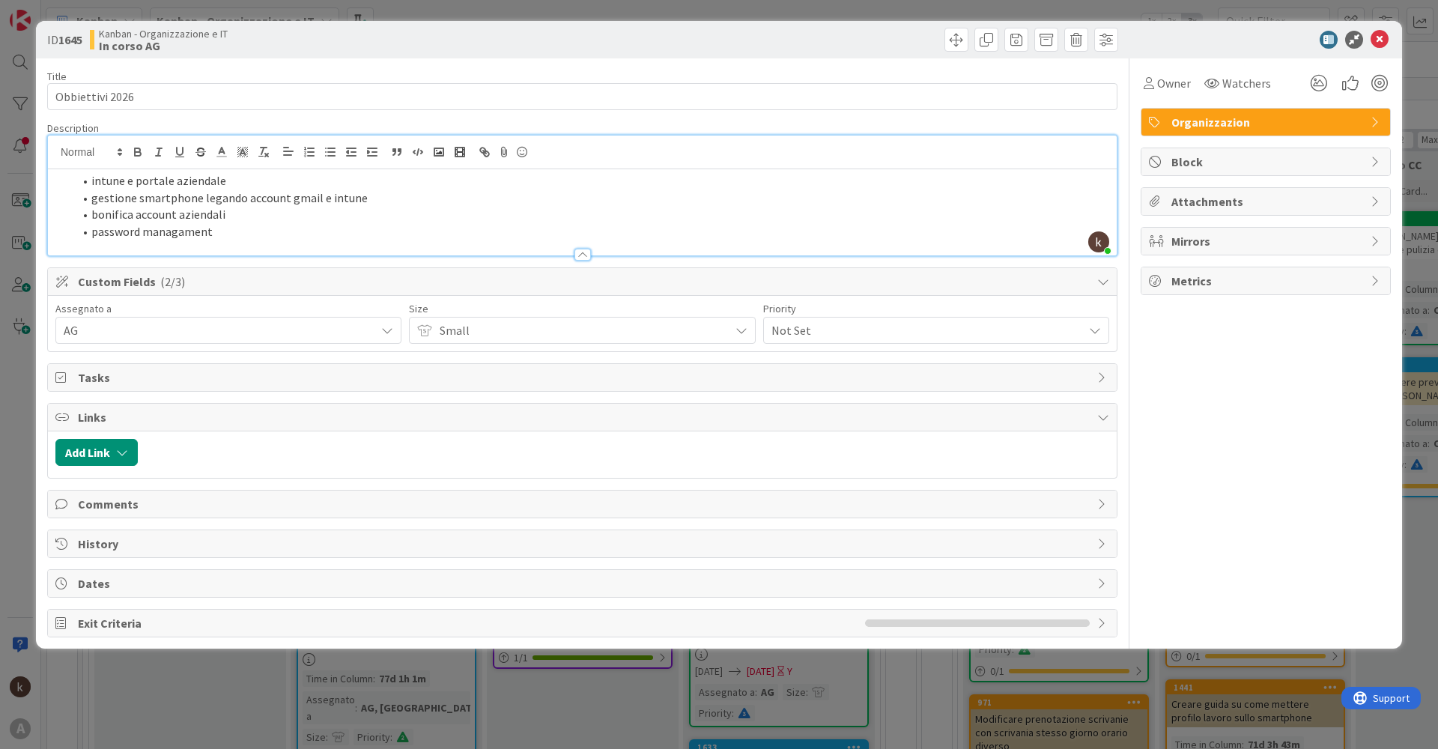
click at [837, 335] on span "Not Set" at bounding box center [923, 330] width 304 height 21
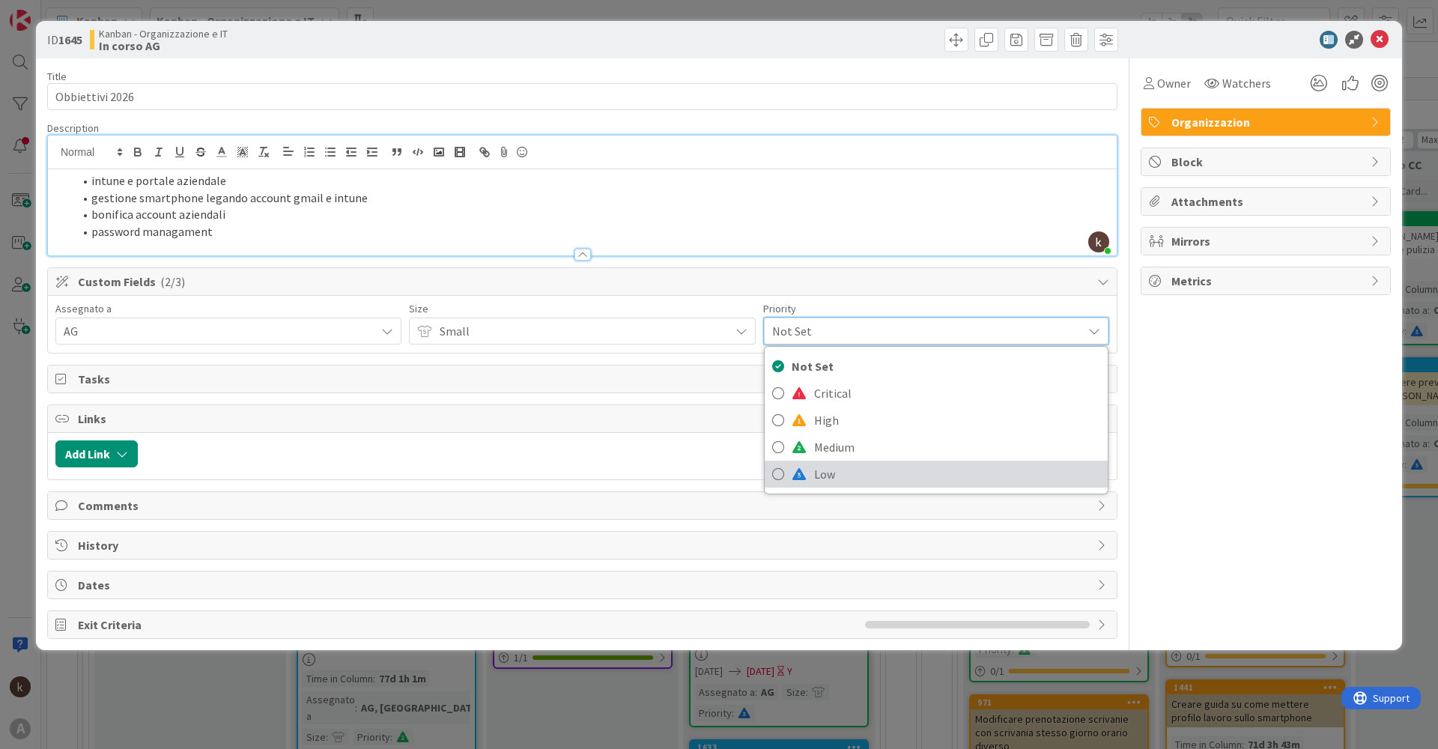
click at [816, 473] on span "Low" at bounding box center [957, 474] width 286 height 22
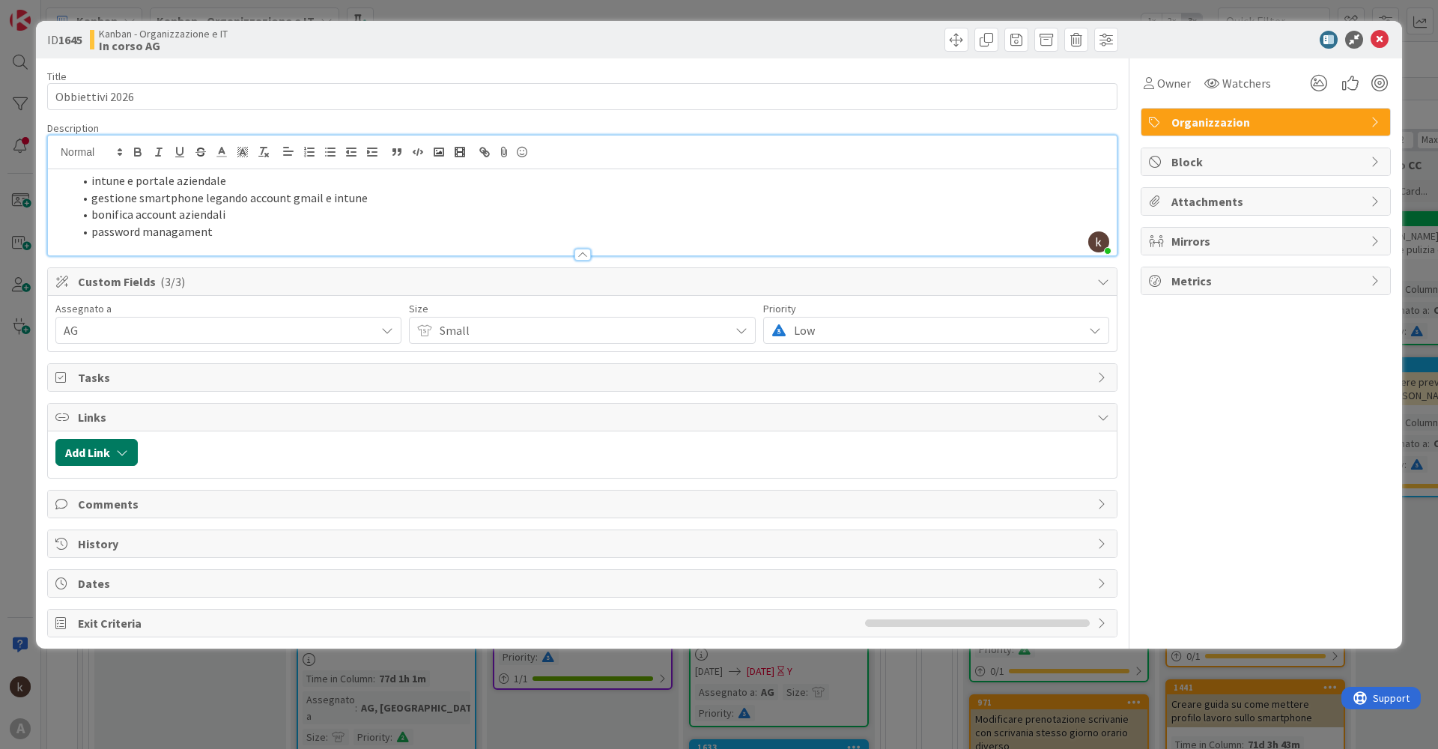
click at [89, 449] on button "Add Link" at bounding box center [96, 452] width 82 height 27
click at [231, 515] on div "Existing" at bounding box center [220, 510] width 104 height 25
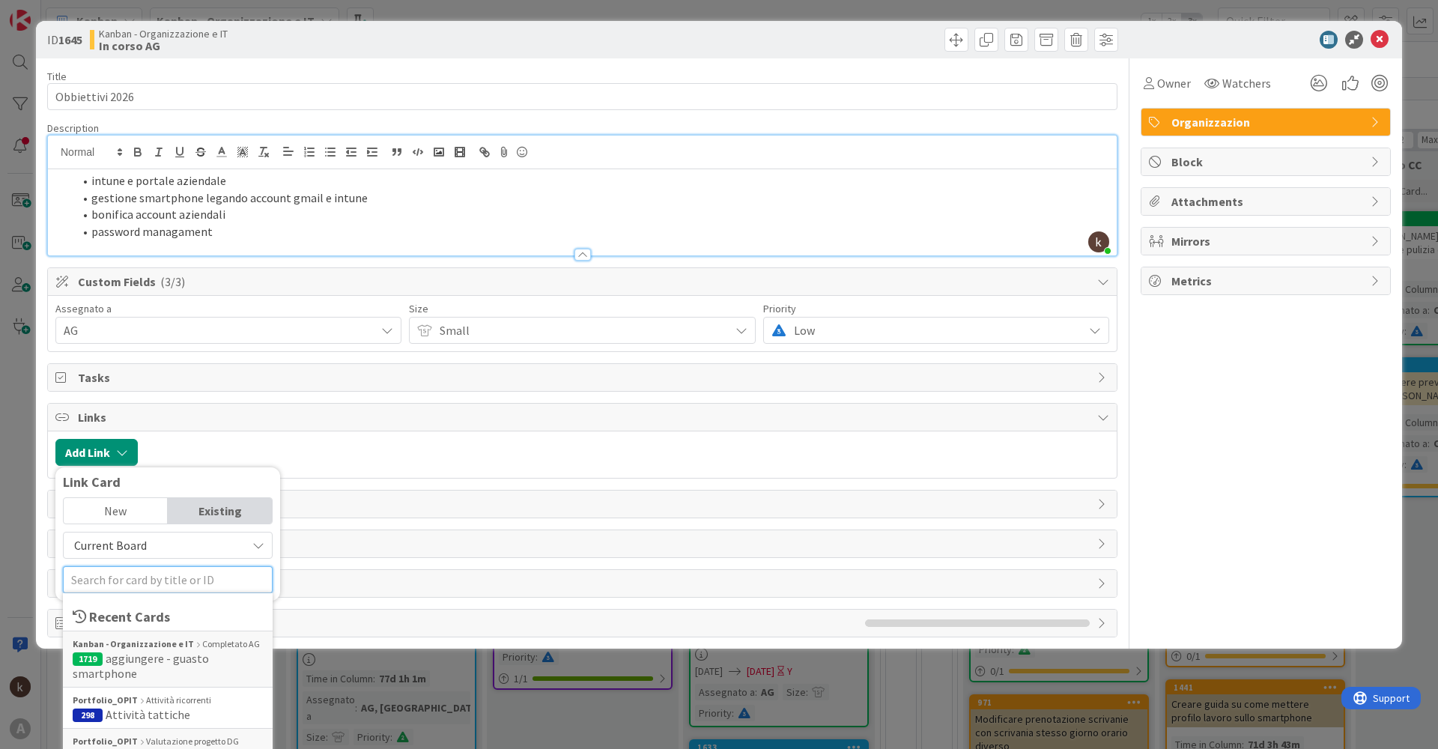
click at [165, 580] on input "text" at bounding box center [168, 579] width 210 height 27
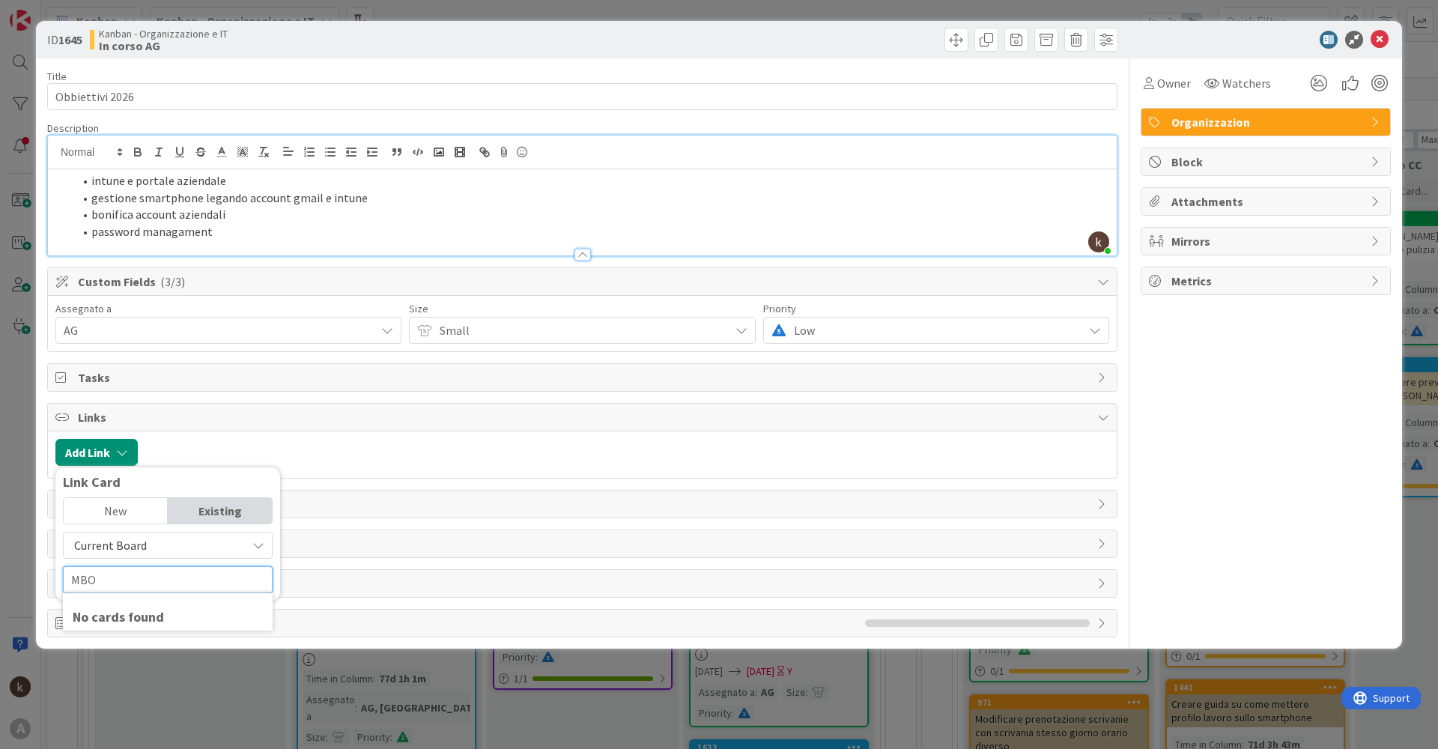
type input "MBO"
click at [169, 538] on span "Current Board" at bounding box center [155, 545] width 168 height 21
click at [118, 601] on span "All Boards" at bounding box center [175, 607] width 208 height 22
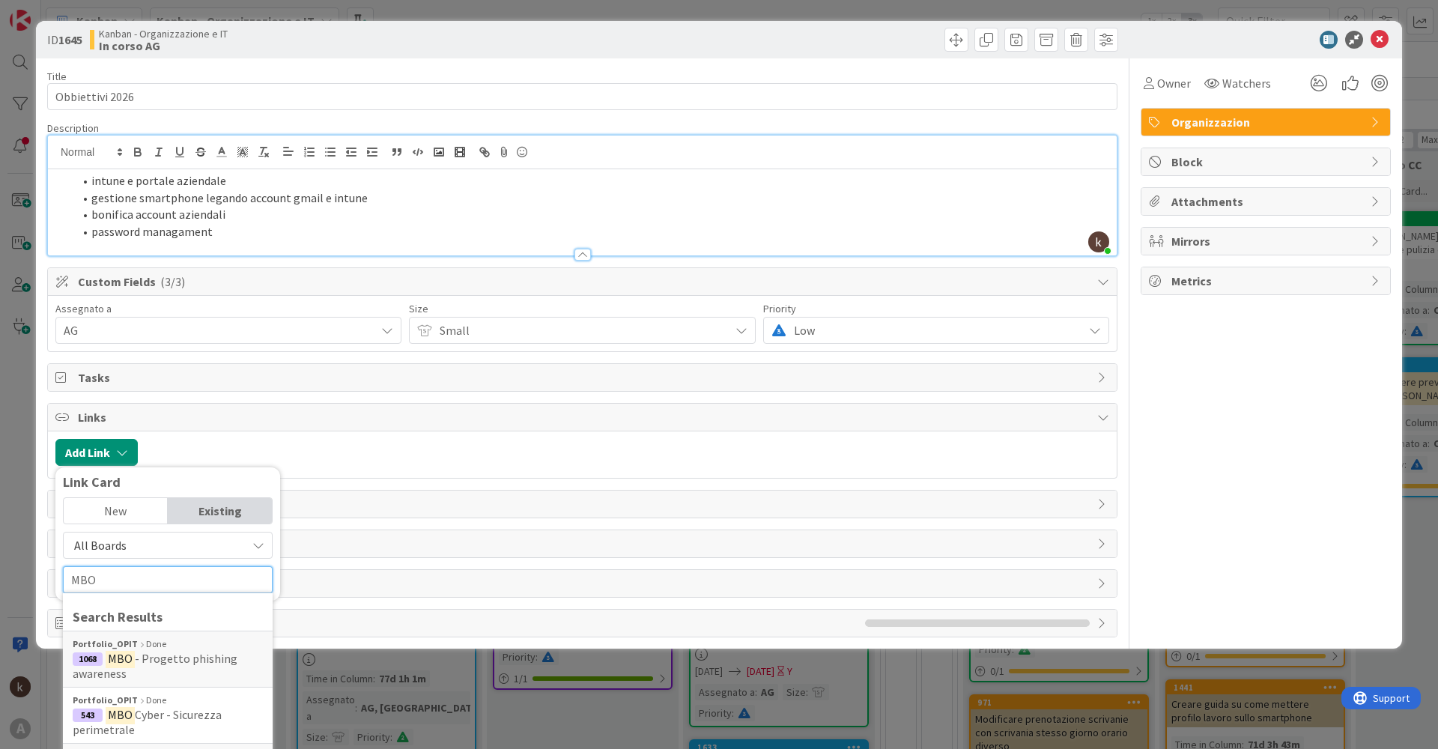
click at [184, 584] on input "MBO" at bounding box center [168, 579] width 210 height 27
drag, startPoint x: 155, startPoint y: 577, endPoint x: 48, endPoint y: 578, distance: 107.1
click at [48, 578] on div "Title 15 / 128 Obbiettivi 2026 Description kanban helpdesk just joined intune e…" at bounding box center [582, 347] width 1070 height 579
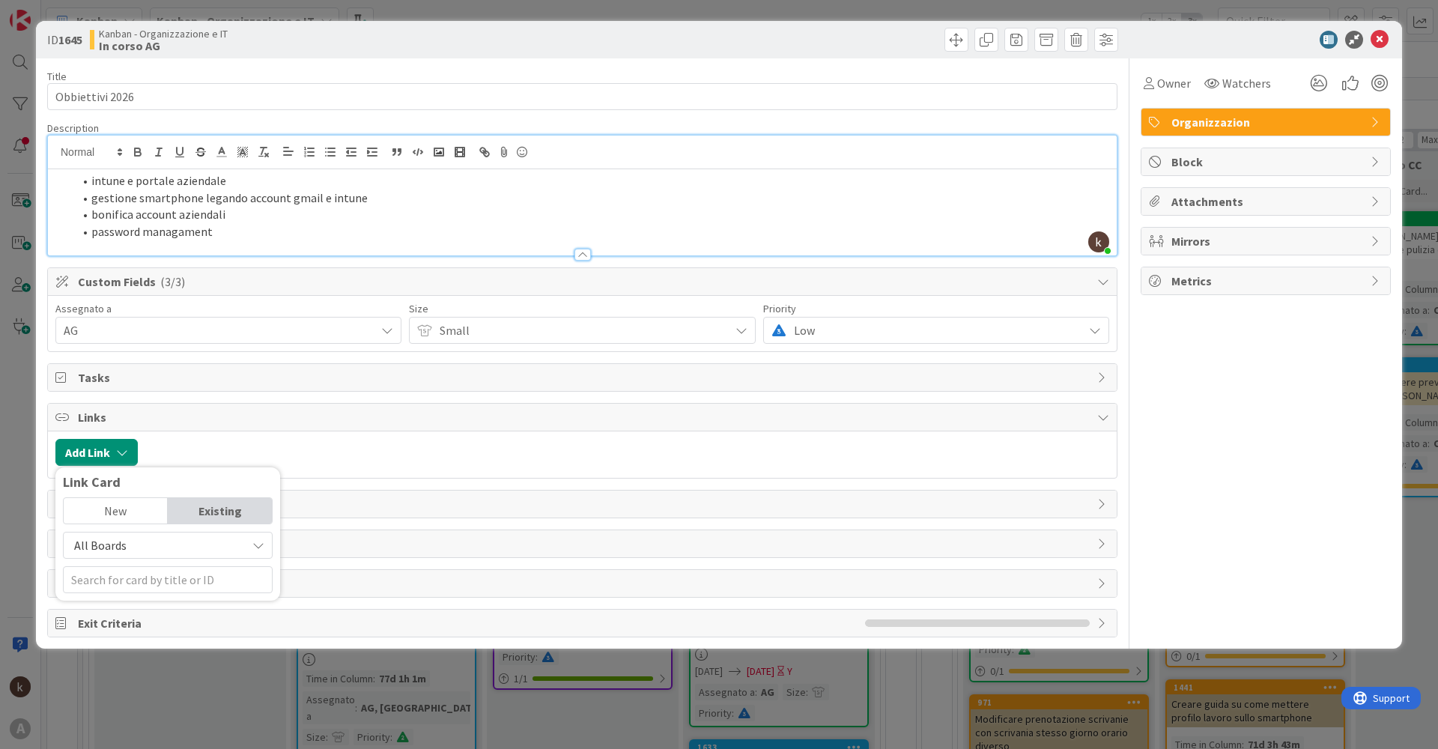
click at [390, 461] on div at bounding box center [627, 452] width 964 height 27
click at [148, 506] on span "Comments" at bounding box center [584, 504] width 1012 height 18
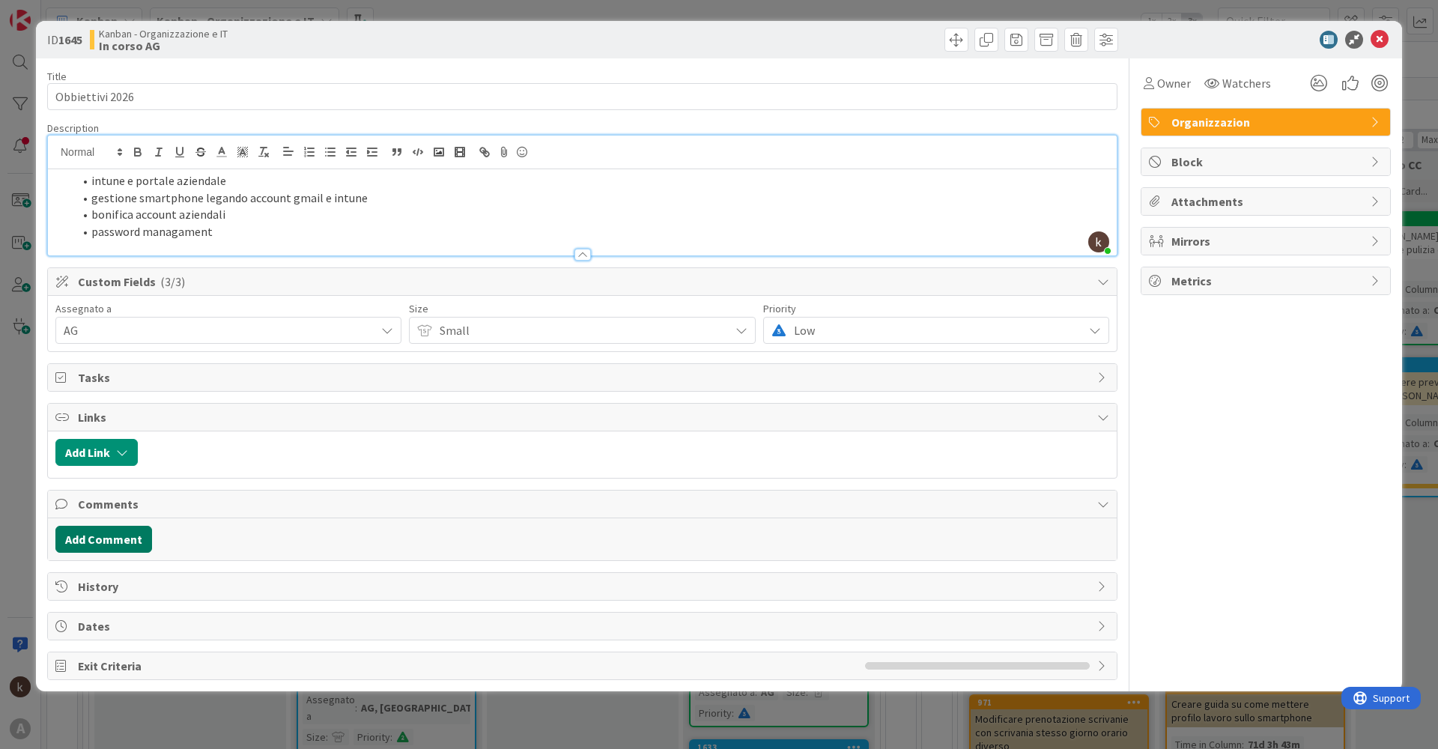
click at [116, 539] on button "Add Comment" at bounding box center [103, 539] width 97 height 27
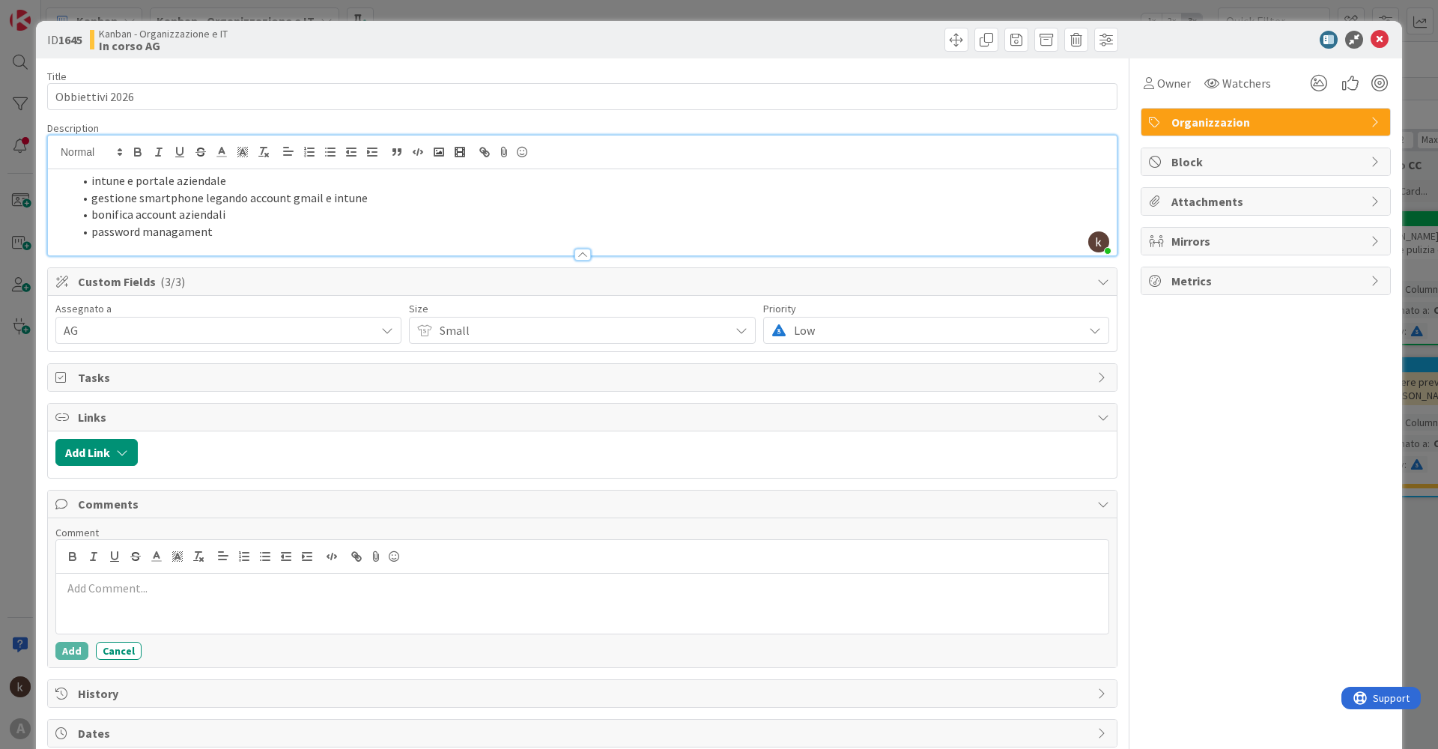
click at [207, 604] on div at bounding box center [582, 604] width 1052 height 60
click at [67, 648] on button "Add" at bounding box center [71, 651] width 33 height 18
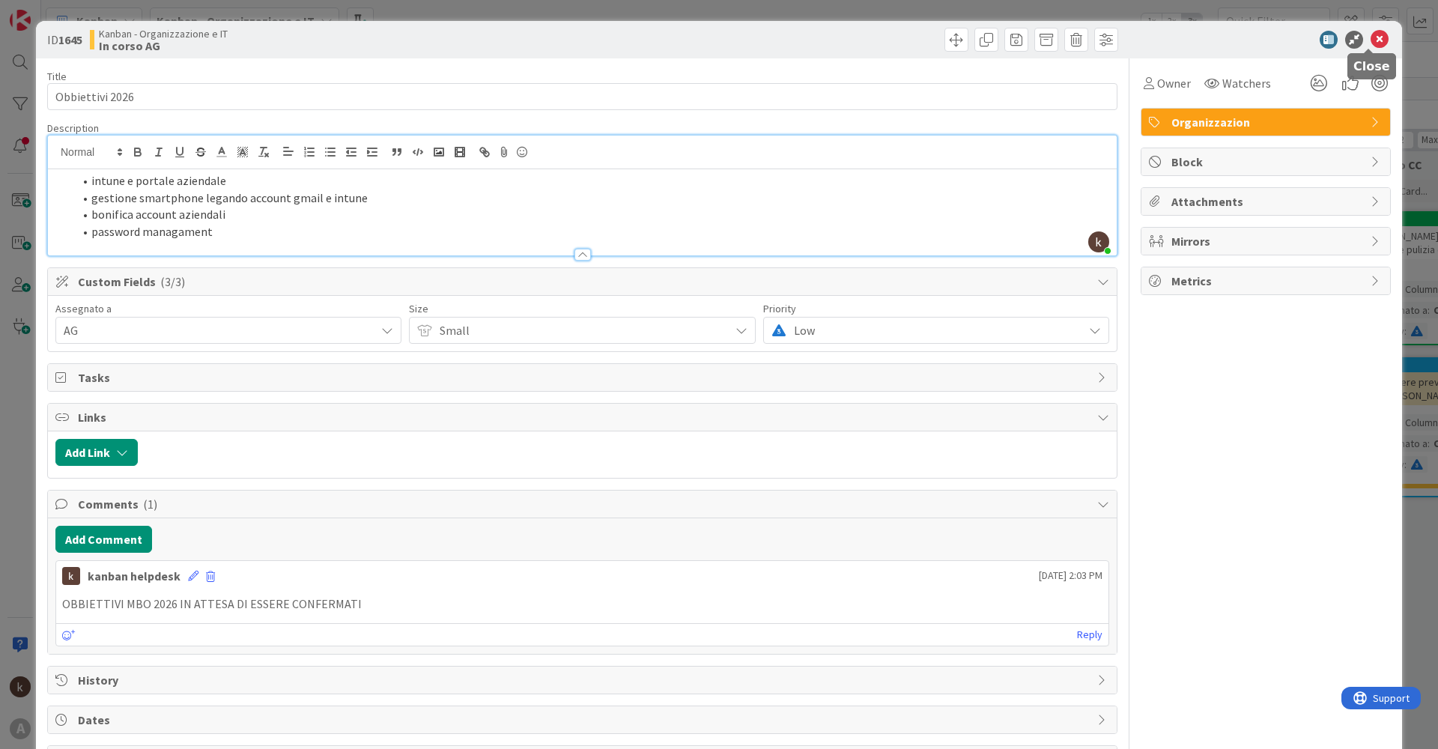
click at [1371, 43] on icon at bounding box center [1380, 40] width 18 height 18
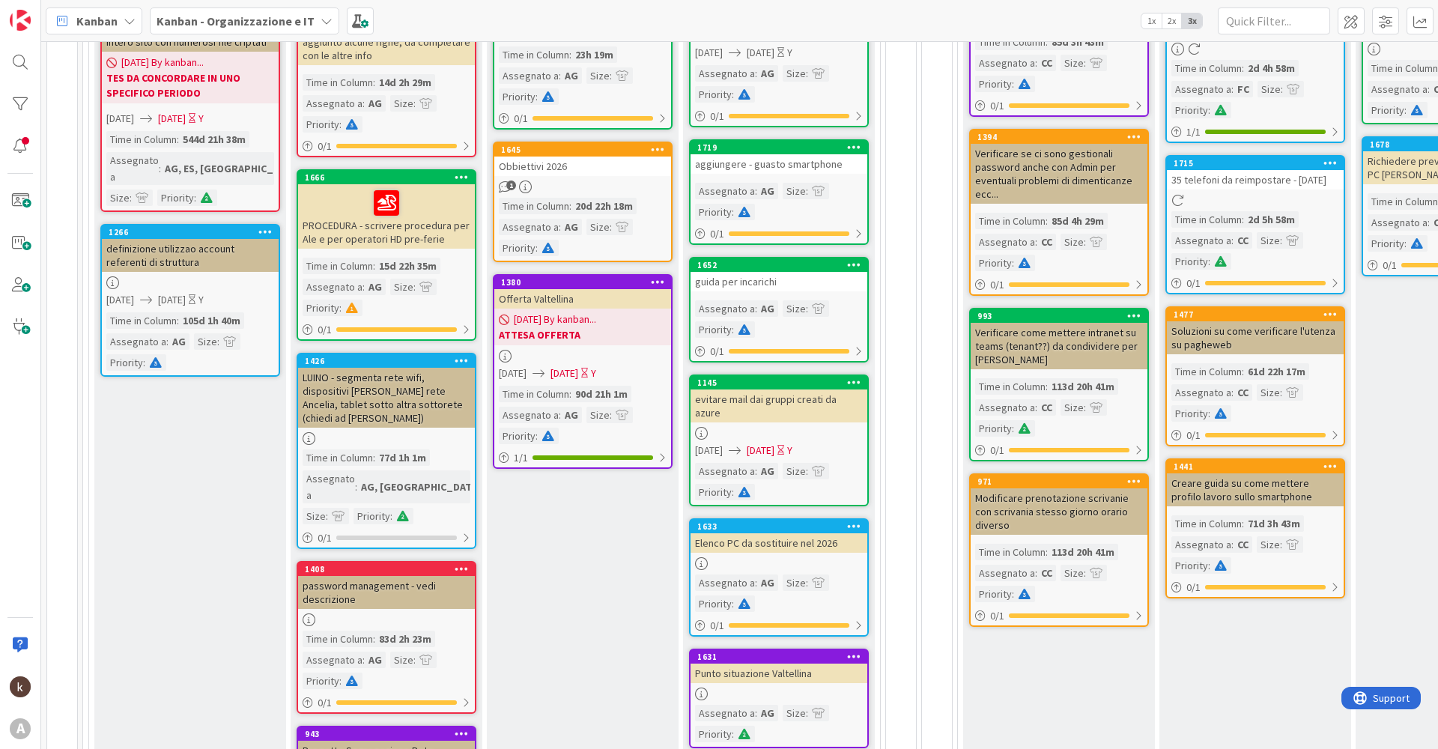
scroll to position [395, 0]
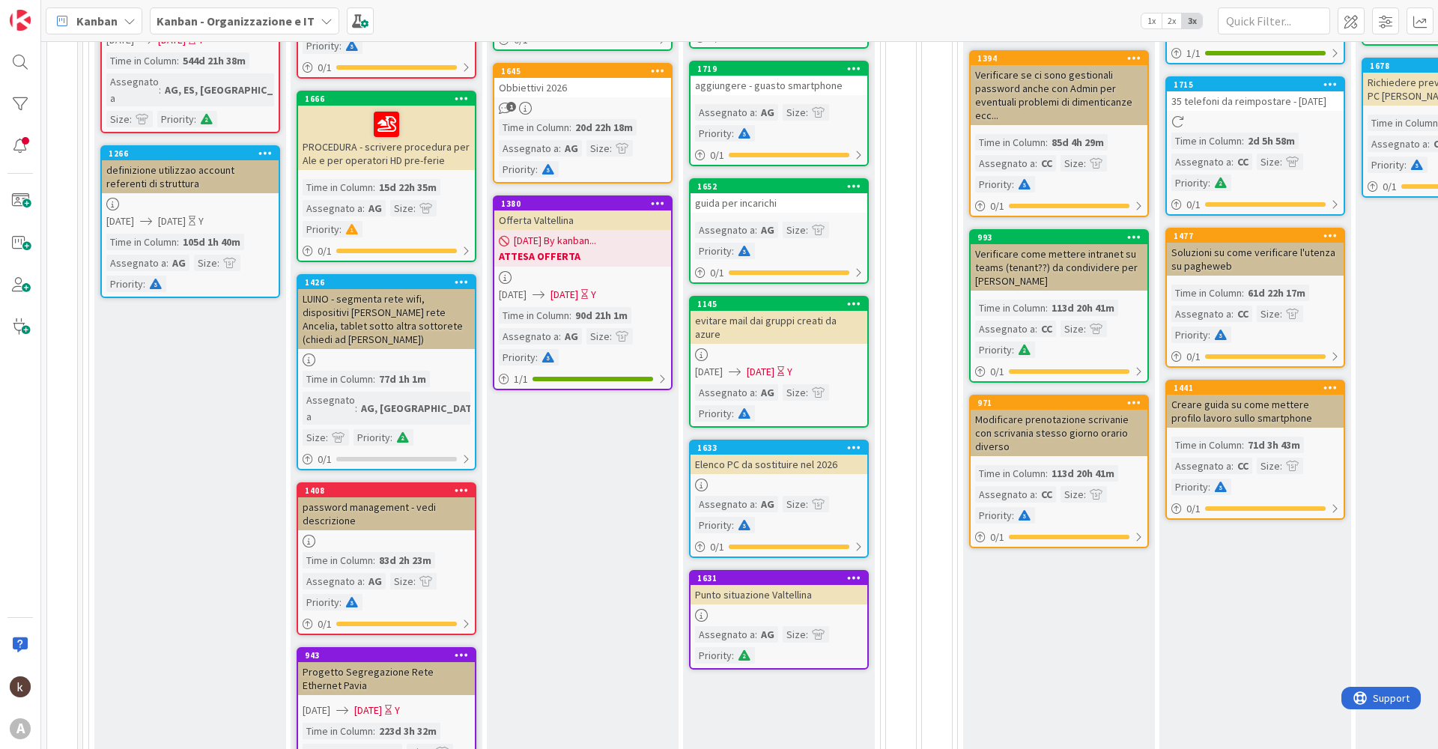
click at [306, 535] on icon at bounding box center [309, 541] width 13 height 13
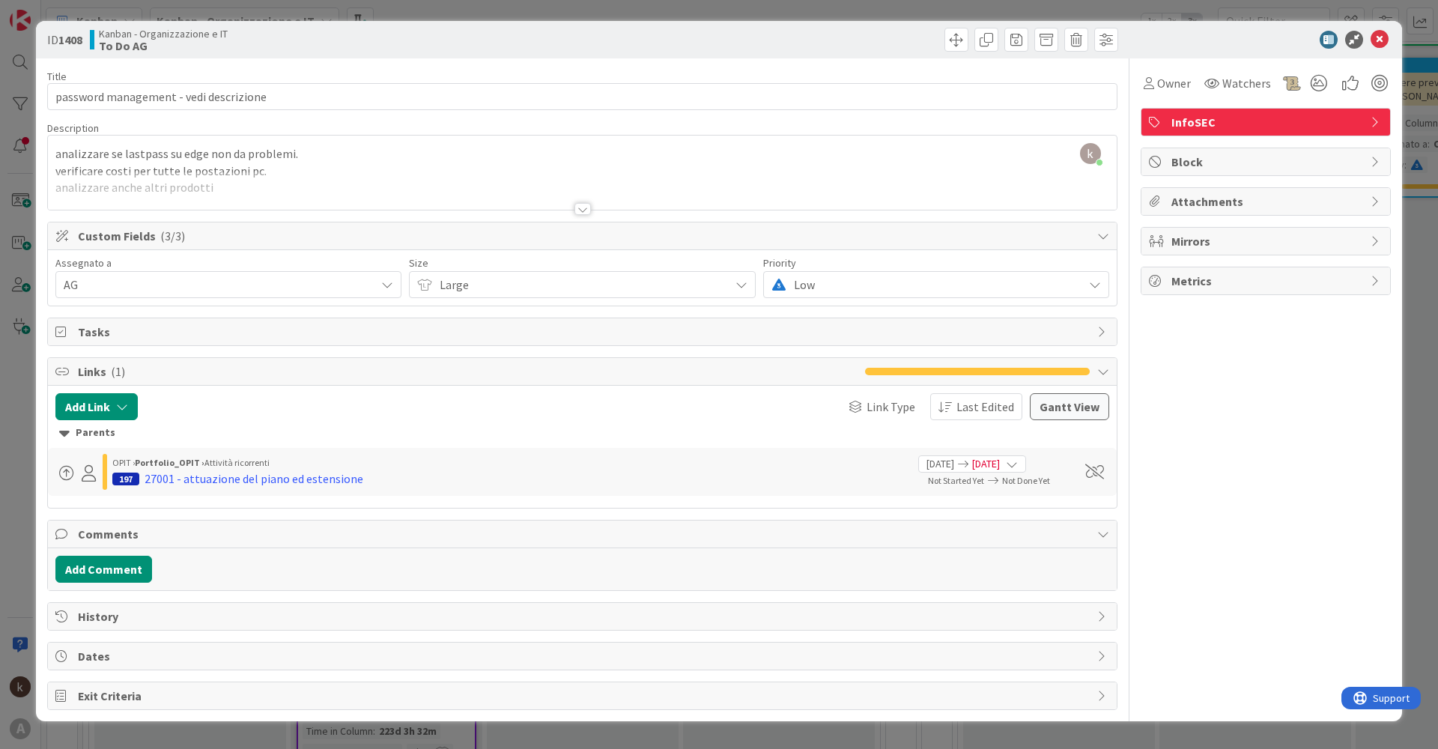
click at [579, 207] on div at bounding box center [582, 209] width 16 height 12
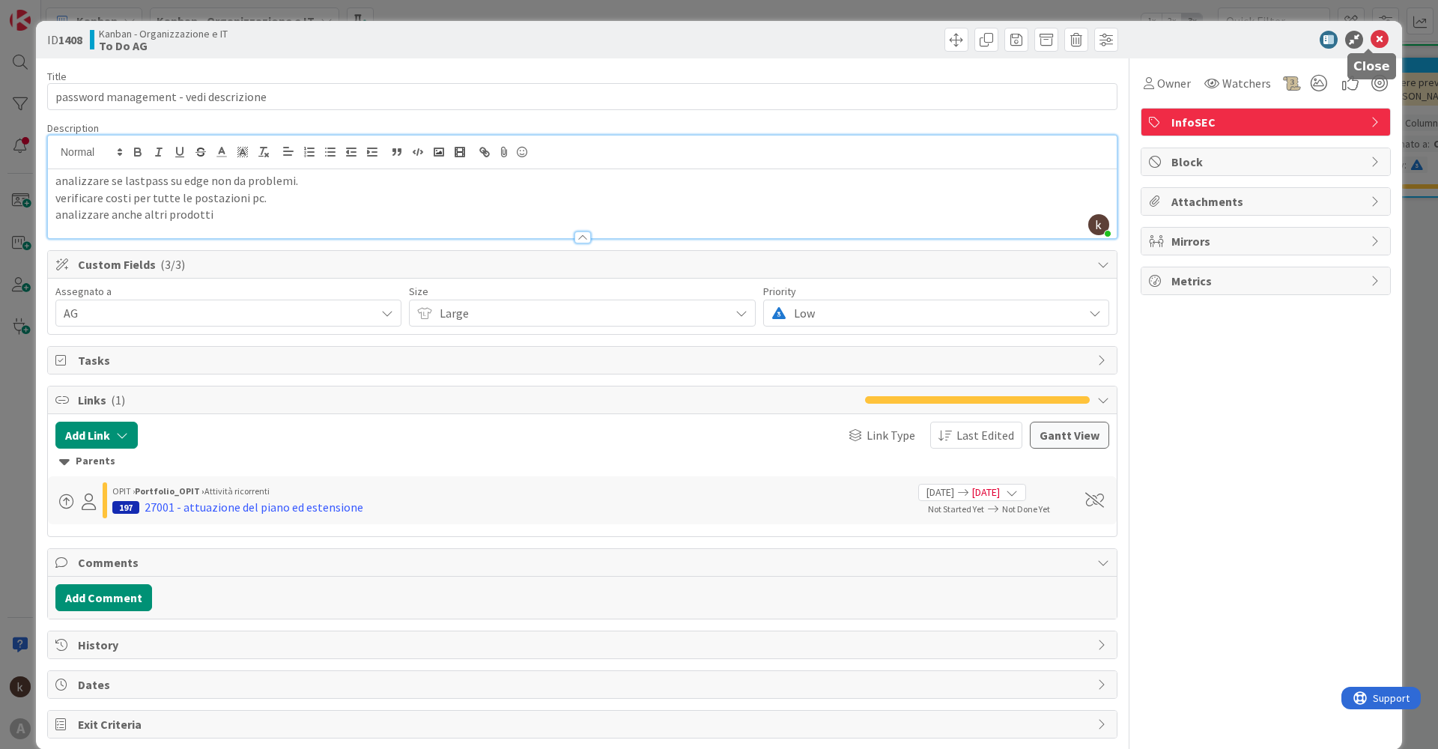
click at [1371, 41] on icon at bounding box center [1380, 40] width 18 height 18
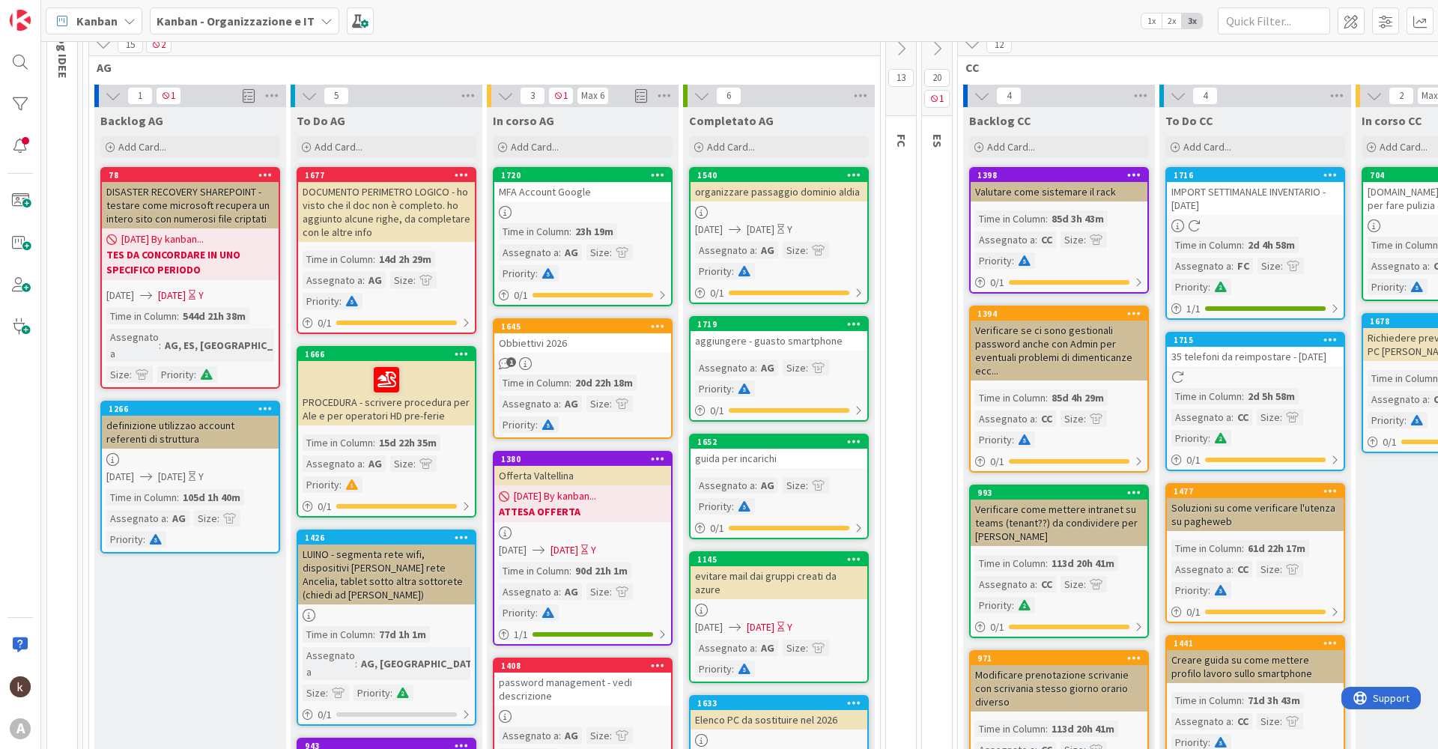
scroll to position [96, 0]
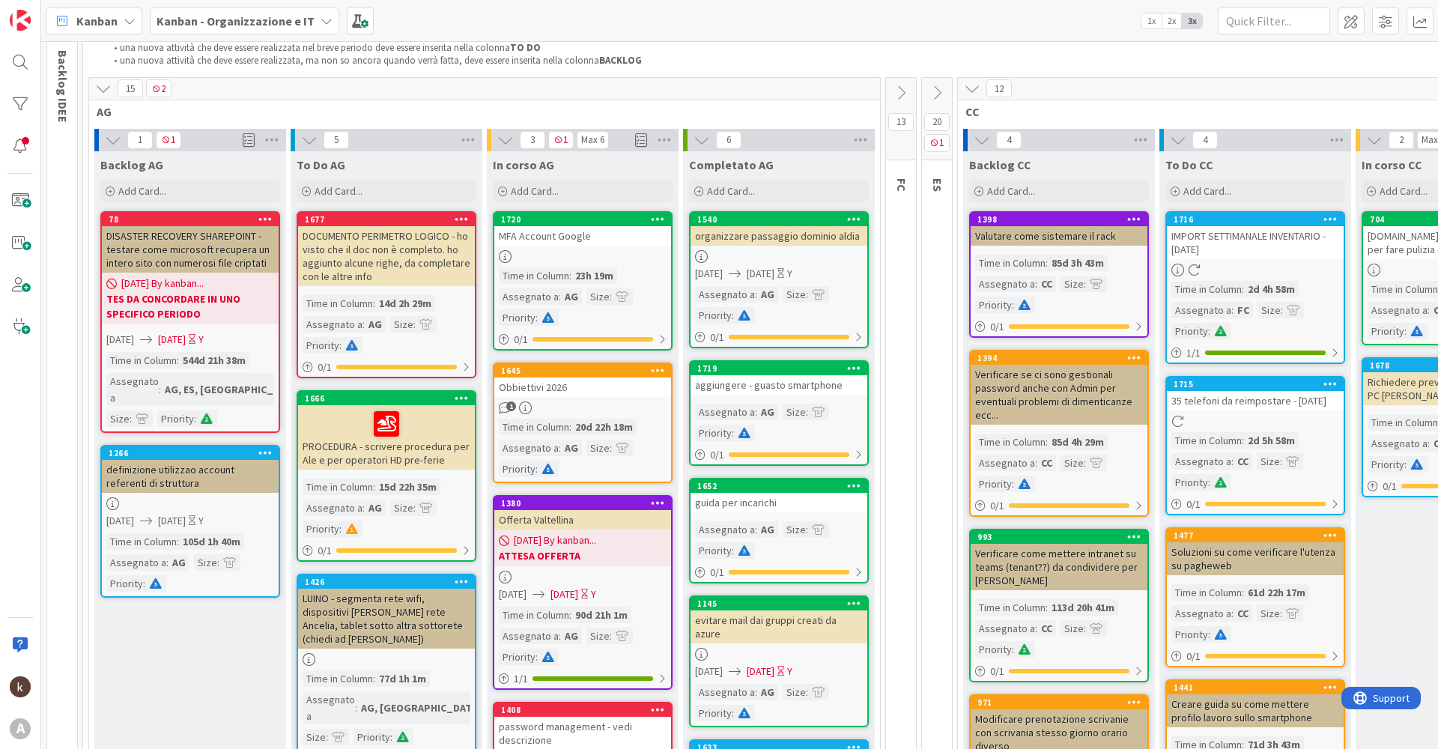
click at [458, 464] on div "PROCEDURA - scrivere procedura per Ale e per operatori HD pre-ferie" at bounding box center [386, 437] width 177 height 64
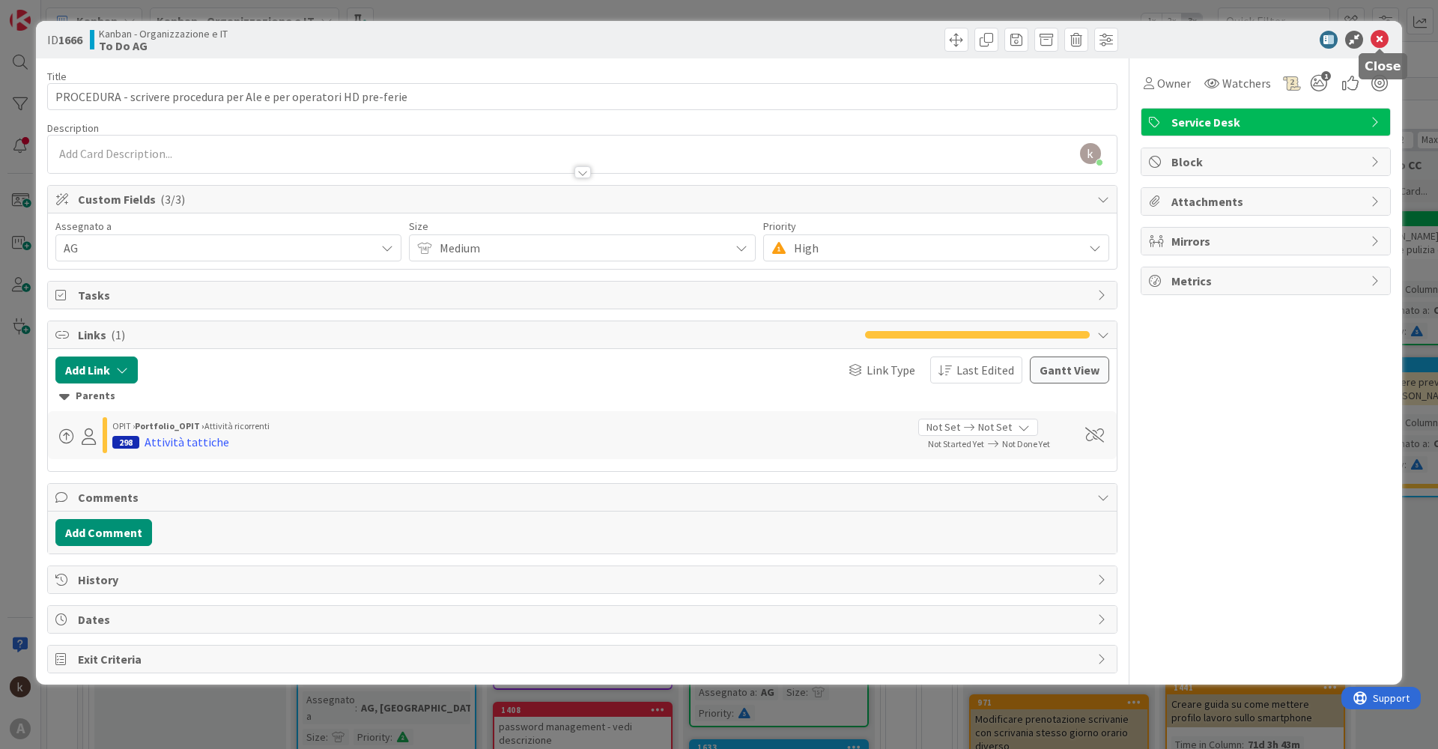
click at [1372, 43] on icon at bounding box center [1380, 40] width 18 height 18
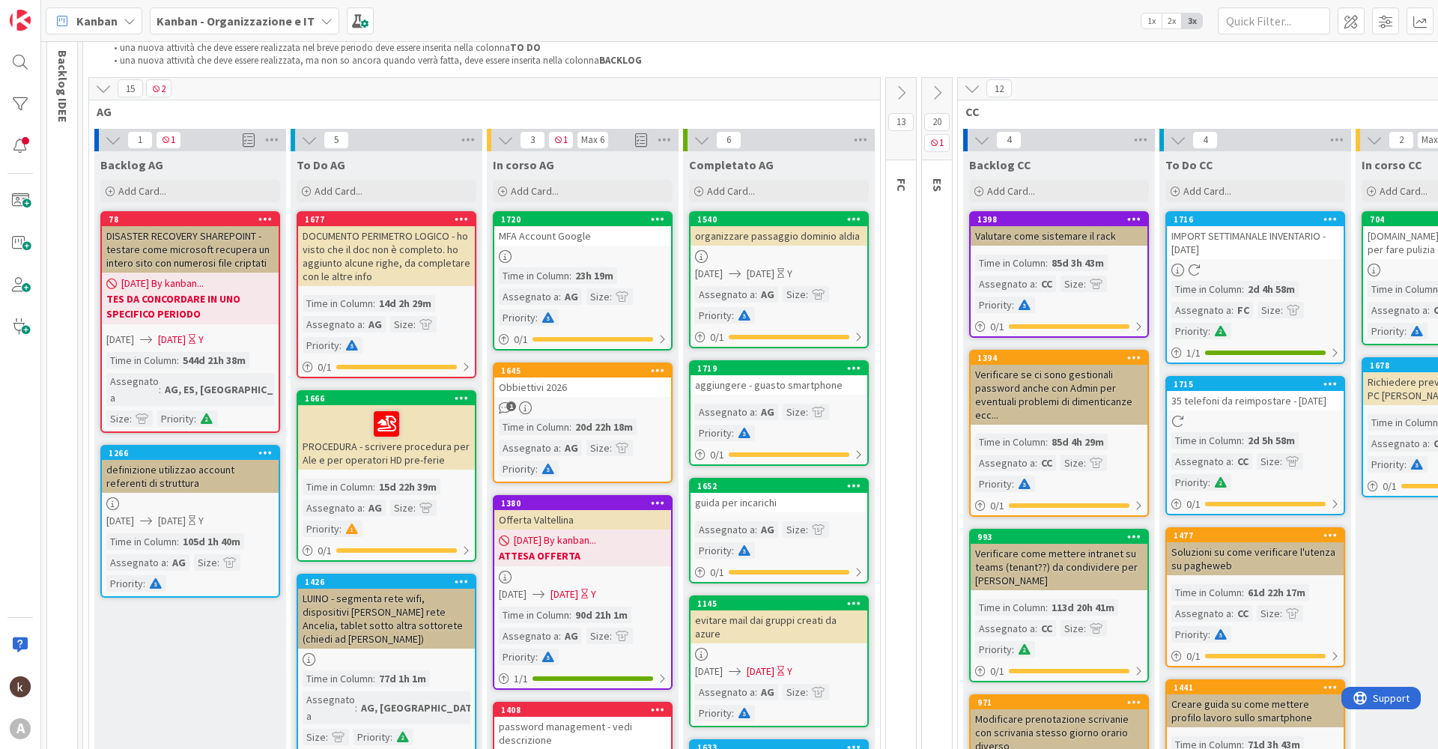
click at [413, 454] on div "PROCEDURA - scrivere procedura per Ale e per operatori HD pre-ferie" at bounding box center [386, 437] width 177 height 64
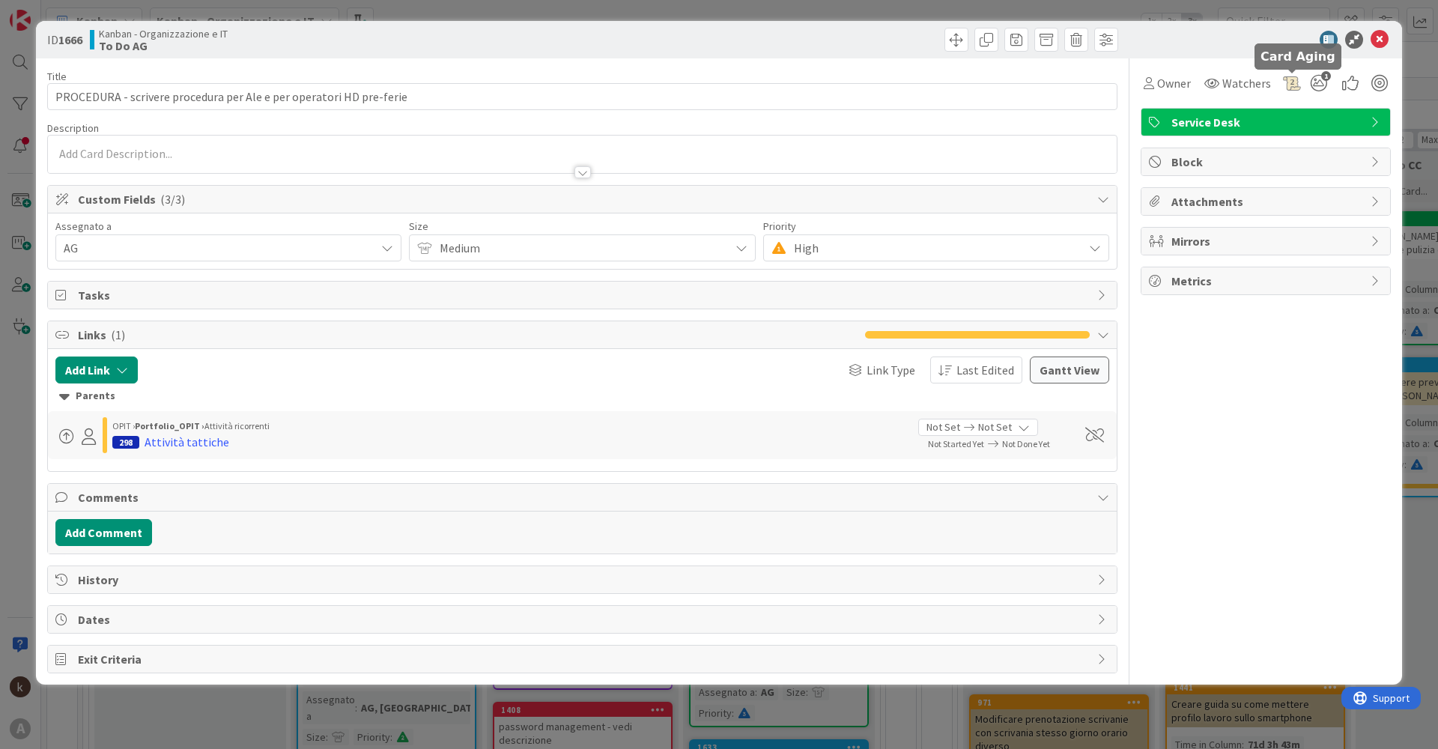
click at [1293, 85] on div at bounding box center [1292, 83] width 18 height 18
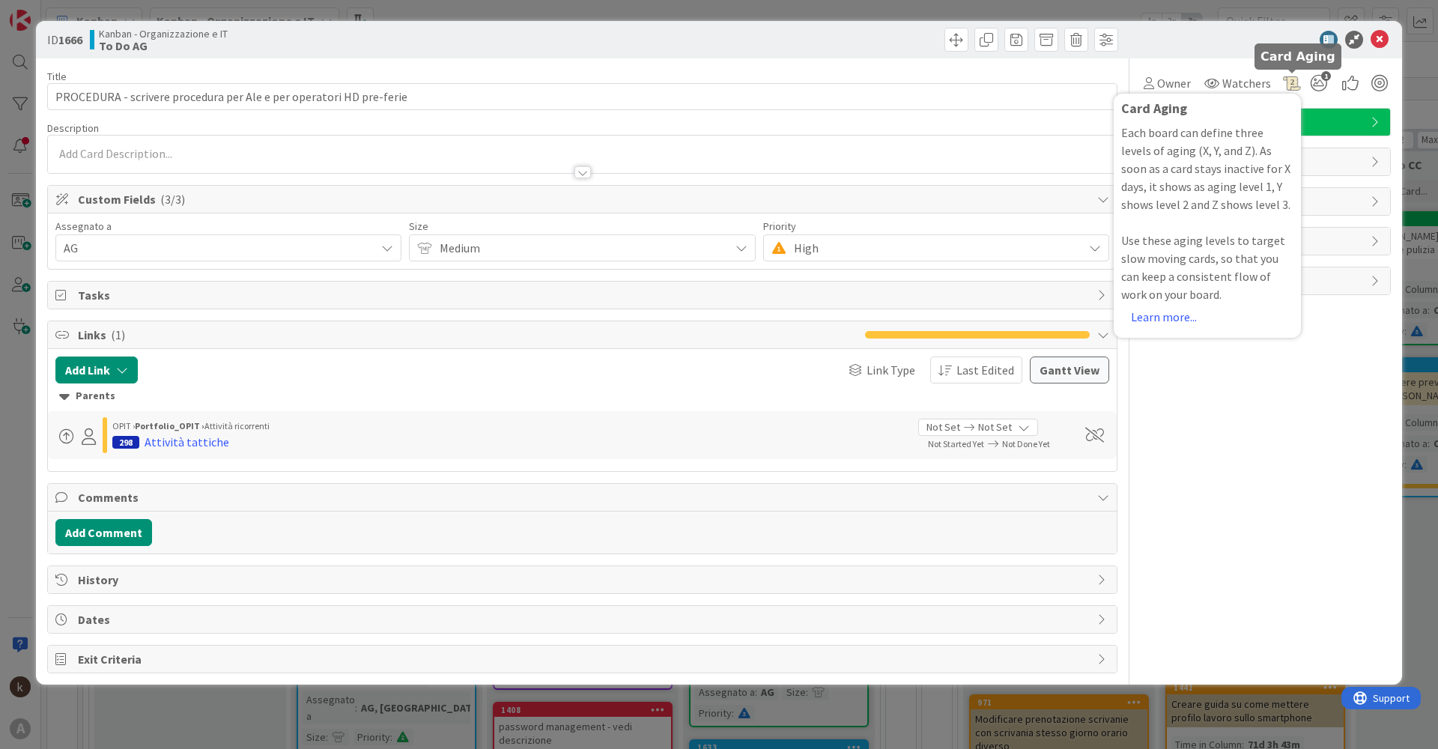
click at [1293, 85] on div at bounding box center [1292, 83] width 18 height 18
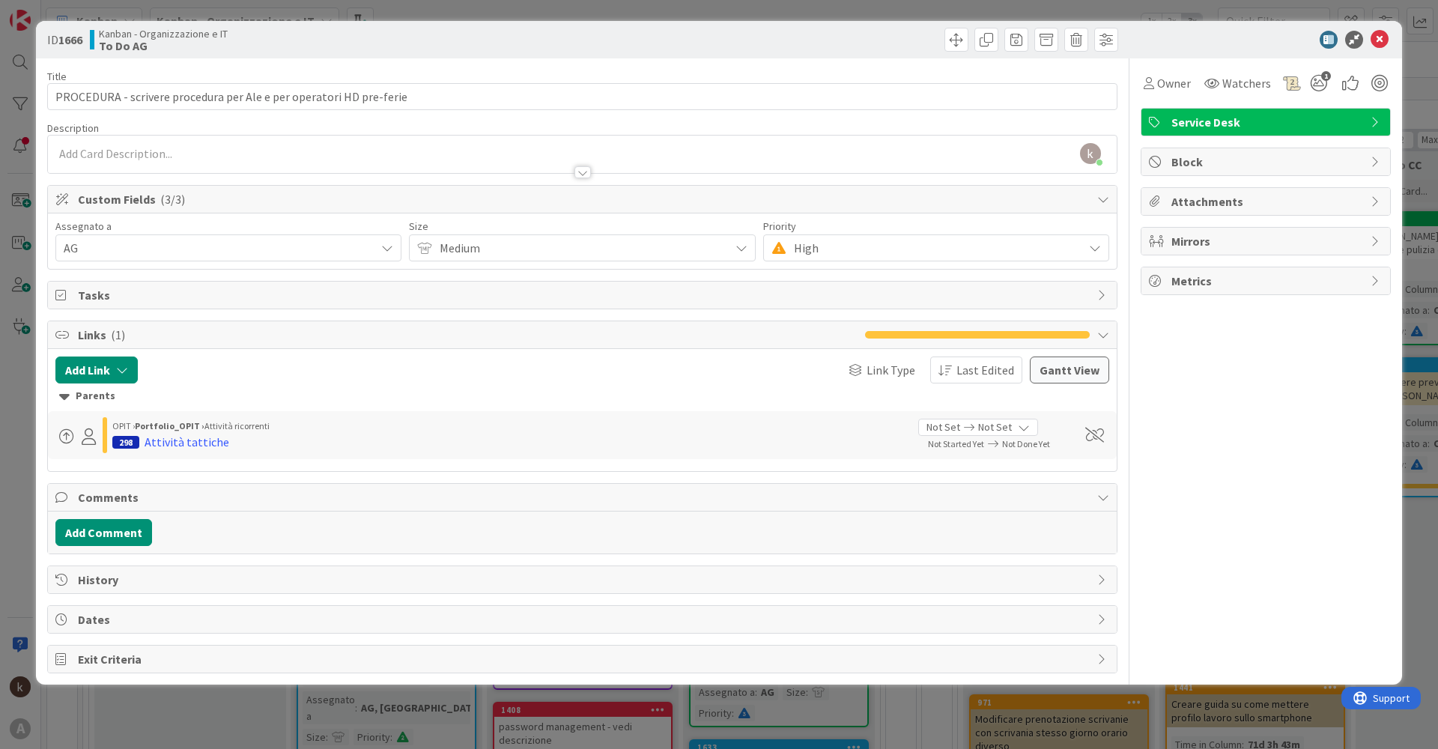
click at [1316, 405] on div "Owner Watchers Card Aging Each board can define three levels of aging (X, Y, an…" at bounding box center [1266, 365] width 250 height 615
click at [1383, 39] on icon at bounding box center [1380, 40] width 18 height 18
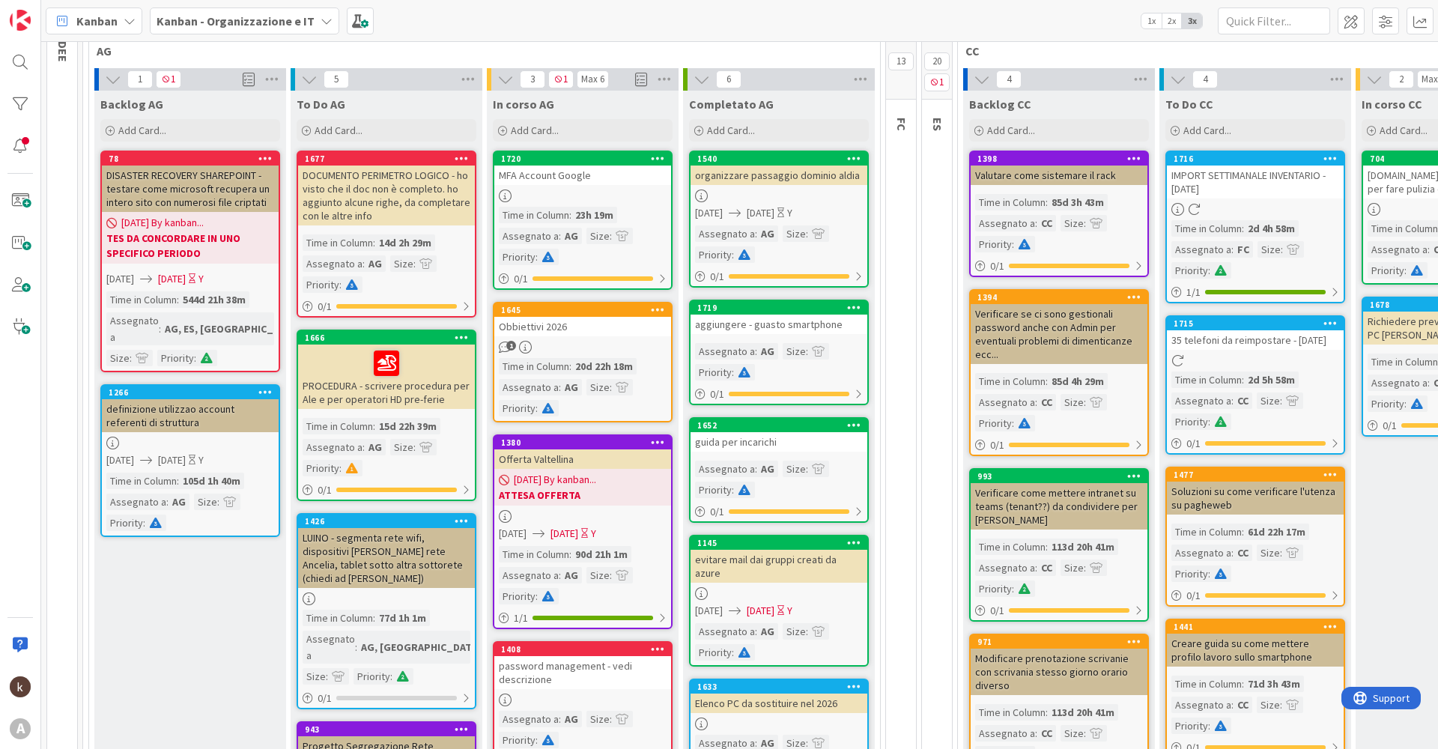
scroll to position [82, 0]
